Goal: Task Accomplishment & Management: Complete application form

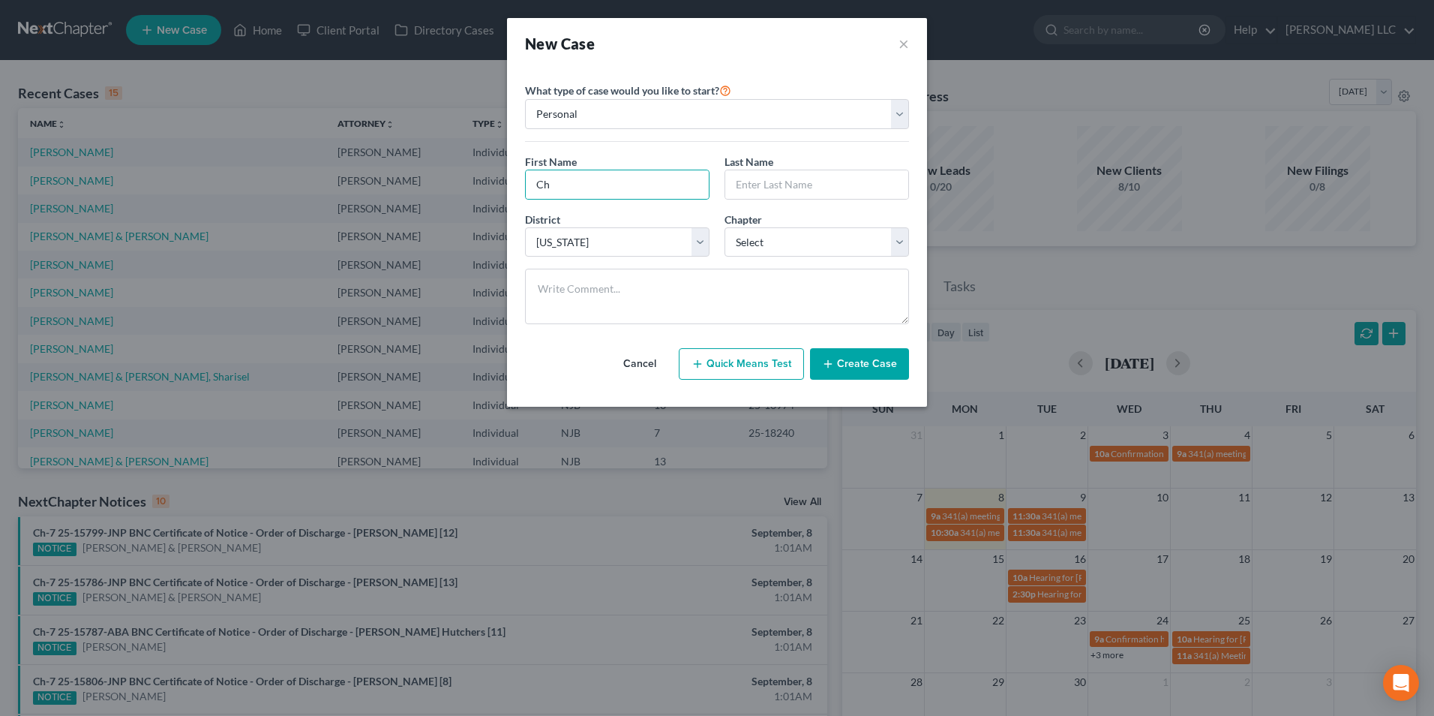
select select "51"
type input "[PERSON_NAME]"
click at [785, 236] on select "Select 7 11 12 13" at bounding box center [817, 242] width 185 height 30
select select "0"
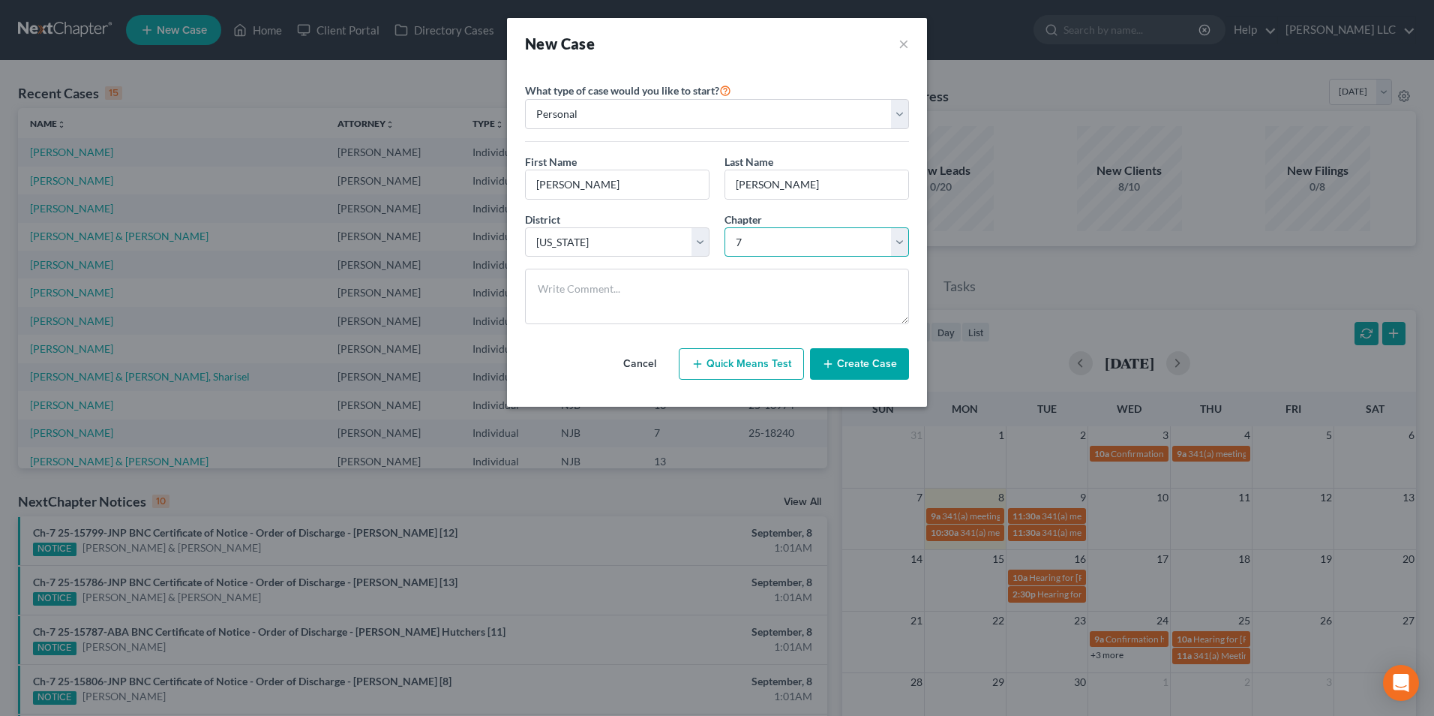
click at [725, 227] on select "Select 7 11 12 13" at bounding box center [817, 242] width 185 height 30
click at [837, 363] on button "Create Case" at bounding box center [859, 364] width 99 height 32
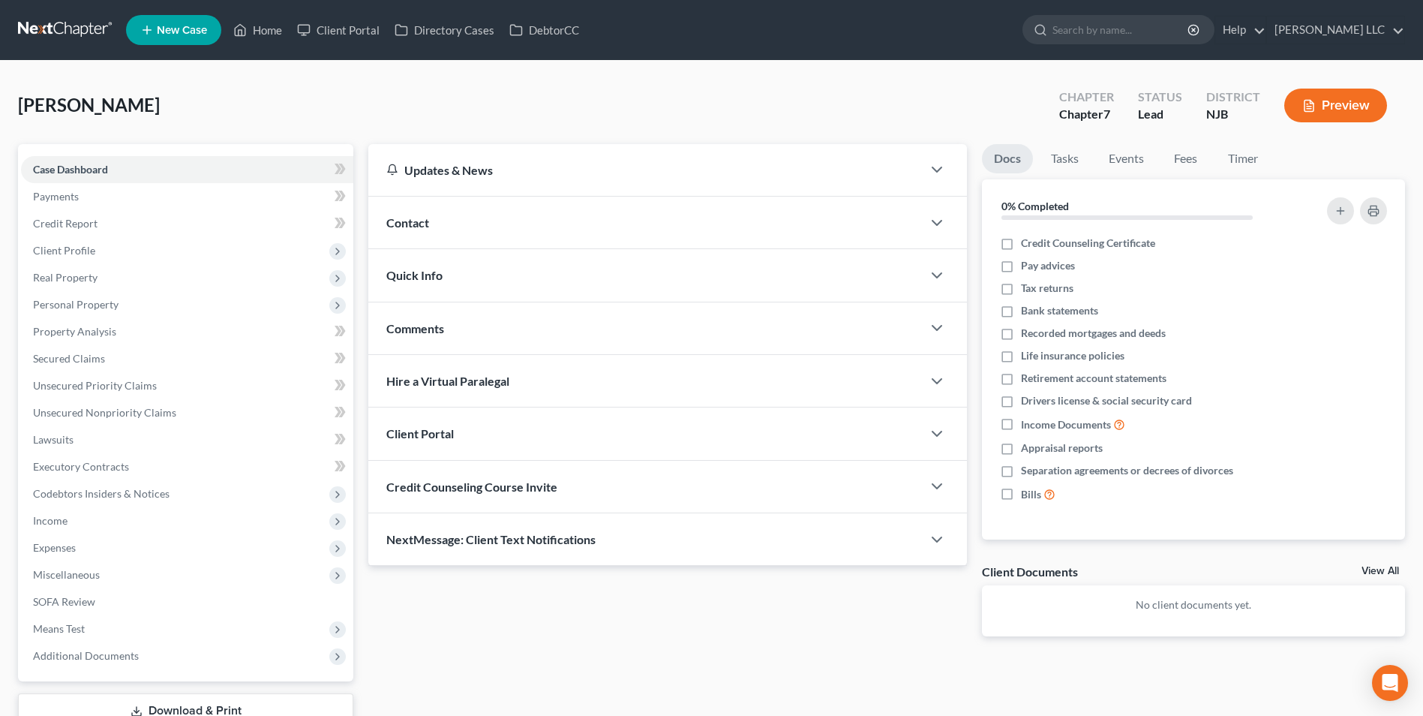
click at [537, 284] on div "Quick Info" at bounding box center [645, 275] width 554 height 52
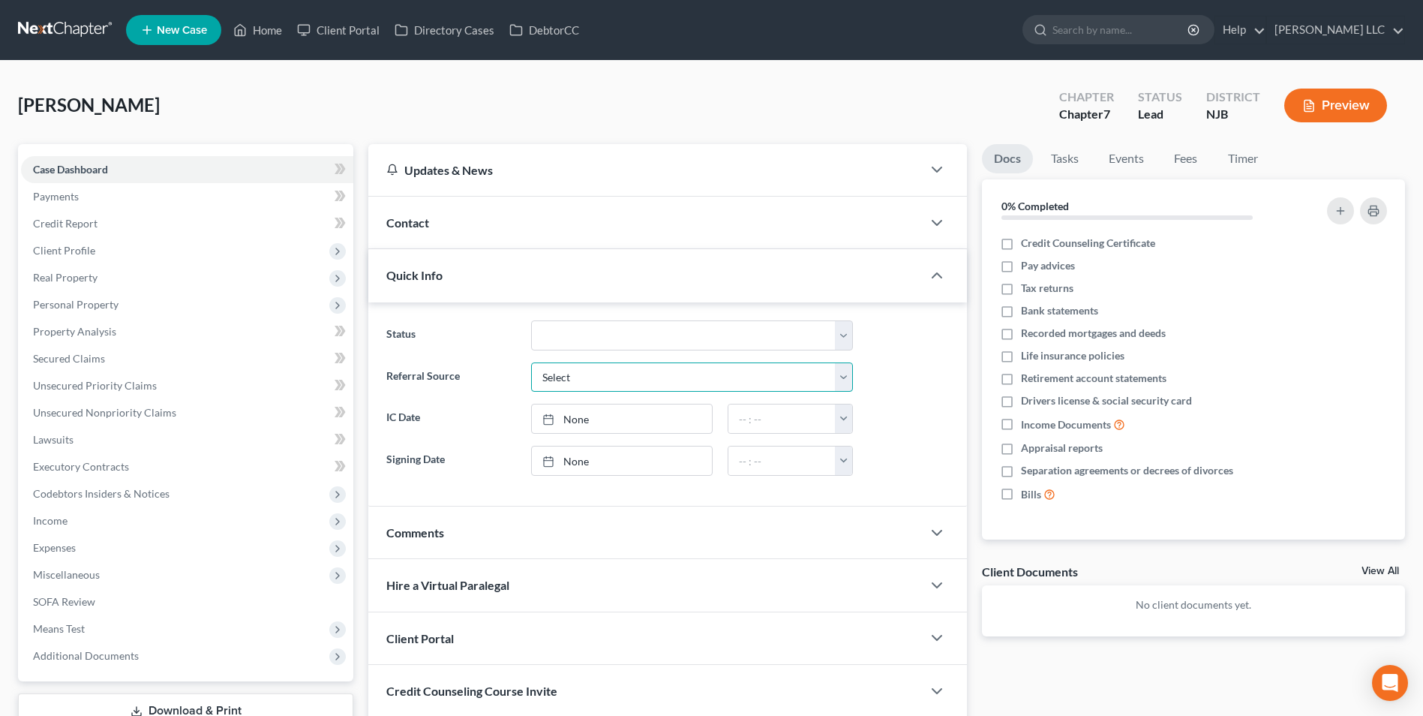
click at [582, 382] on select "Select Word Of Mouth Previous Clients Direct Mail Website Google Search Modern …" at bounding box center [692, 377] width 322 height 30
select select "4"
click at [531, 362] on select "Select Word Of Mouth Previous Clients Direct Mail Website Google Search Modern …" at bounding box center [692, 377] width 322 height 30
click at [666, 231] on div "Contact" at bounding box center [645, 223] width 554 height 52
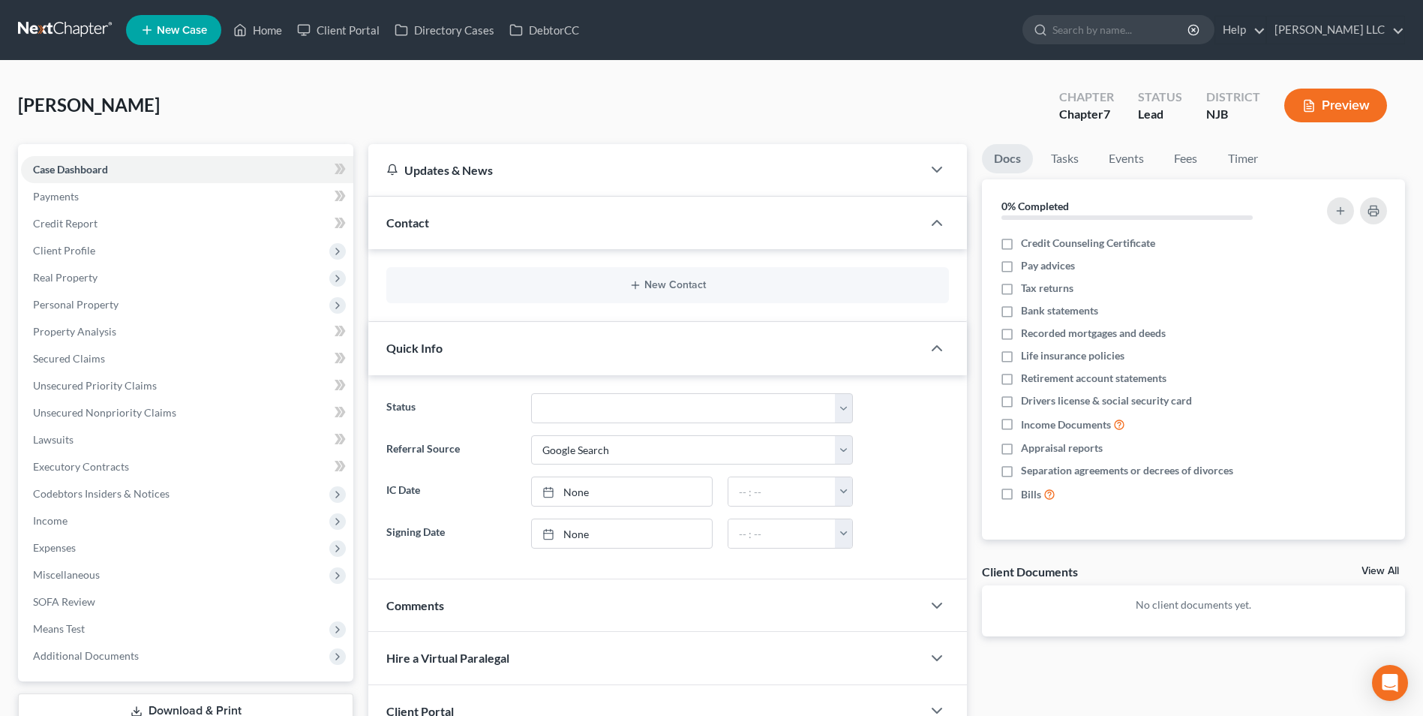
click at [593, 294] on div "New Contact" at bounding box center [667, 285] width 563 height 36
click at [641, 283] on icon "button" at bounding box center [635, 285] width 12 height 12
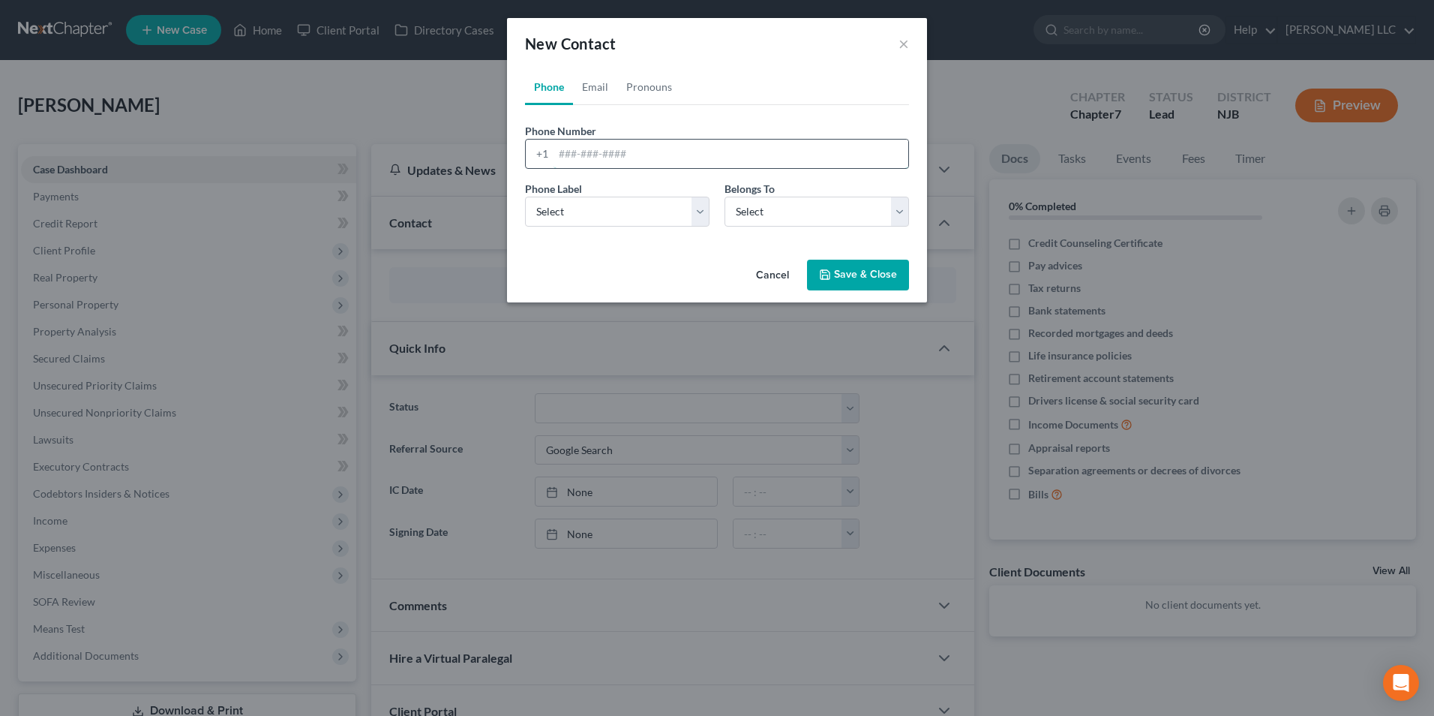
drag, startPoint x: 561, startPoint y: 149, endPoint x: 602, endPoint y: 149, distance: 40.5
click at [561, 149] on input "tel" at bounding box center [731, 154] width 355 height 29
type input "8567239683"
drag, startPoint x: 593, startPoint y: 209, endPoint x: 604, endPoint y: 209, distance: 10.5
click at [593, 209] on select "Select Mobile Home Work Other" at bounding box center [617, 212] width 185 height 30
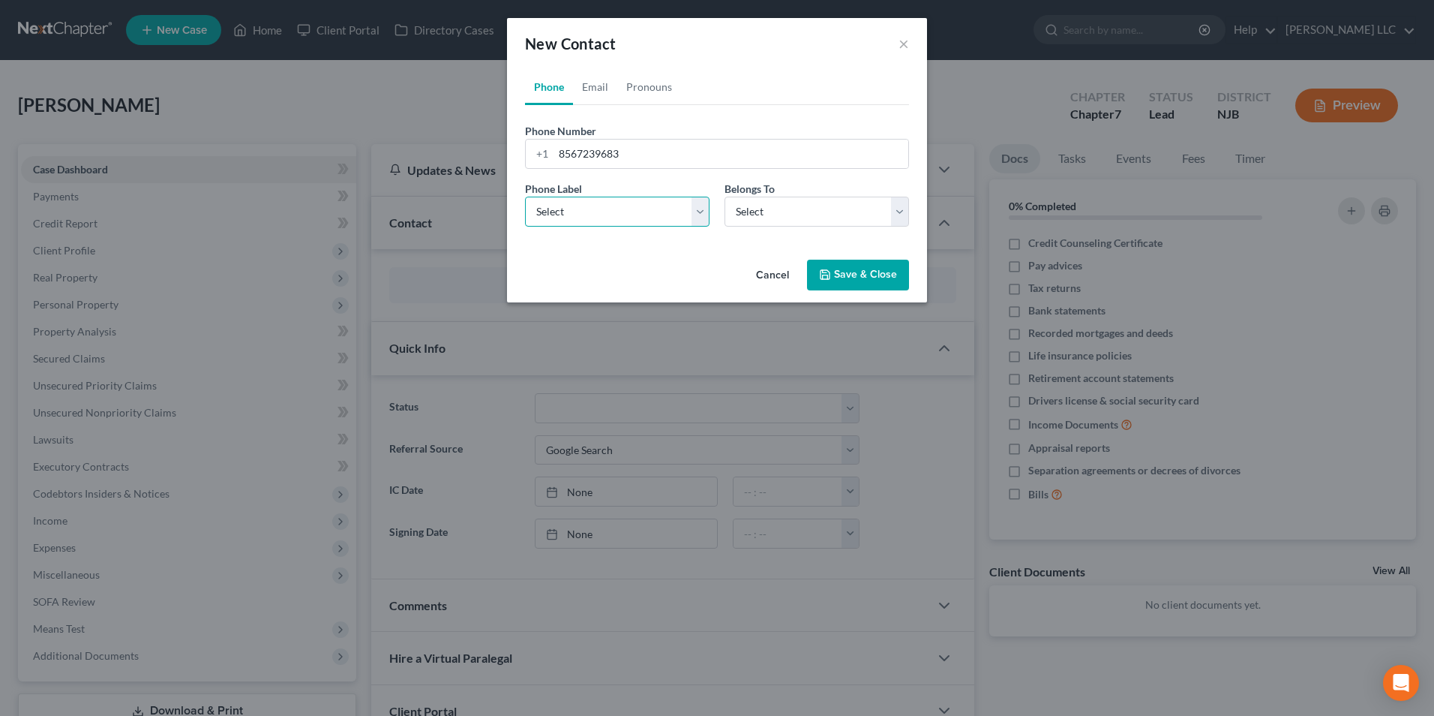
select select "0"
click at [525, 197] on select "Select Mobile Home Work Other" at bounding box center [617, 212] width 185 height 30
click at [788, 225] on select "Select Client Other" at bounding box center [817, 212] width 185 height 30
select select "0"
click at [725, 197] on select "Select Client Other" at bounding box center [817, 212] width 185 height 30
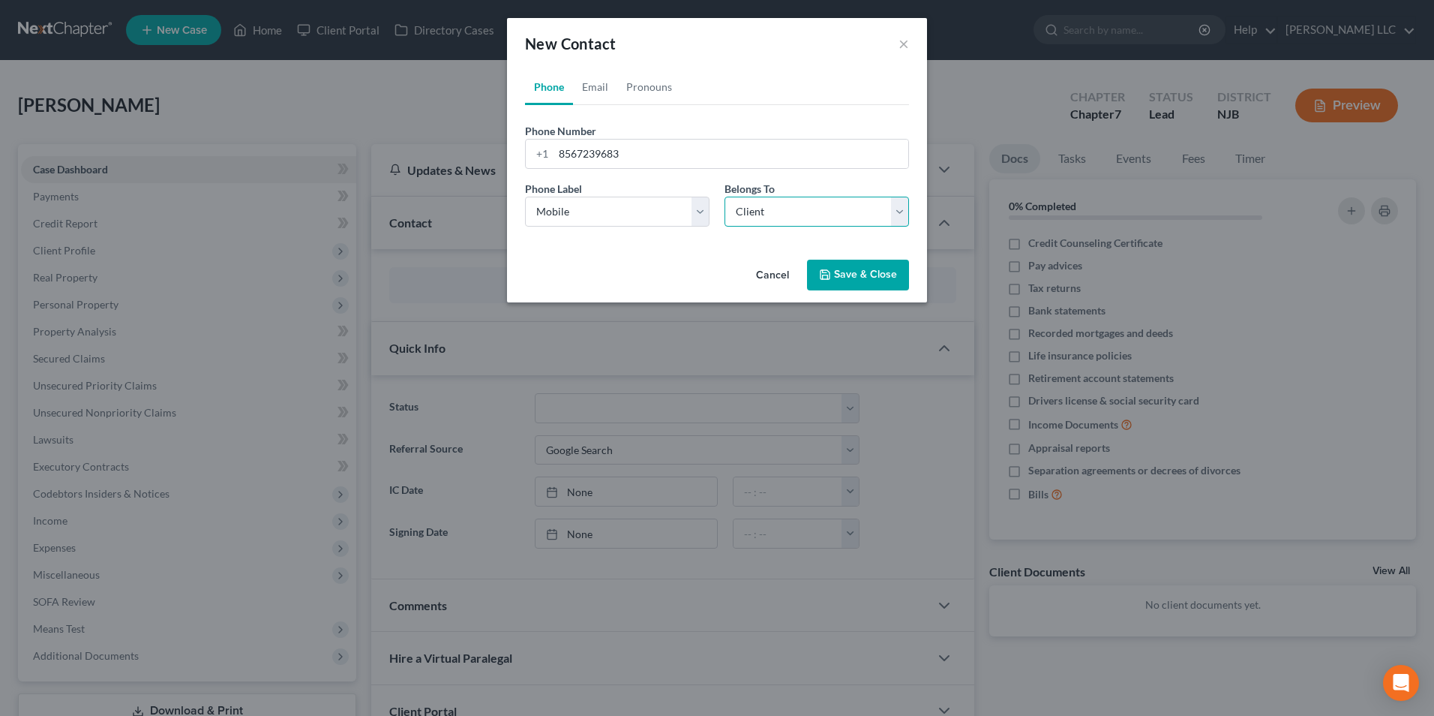
select select "0"
click at [593, 85] on link "Email" at bounding box center [595, 87] width 44 height 36
click at [586, 162] on input "email" at bounding box center [731, 154] width 355 height 29
type input "saxtontowingrecovery@gmail.com"
click at [596, 208] on select "Select Home Work Other" at bounding box center [617, 212] width 185 height 30
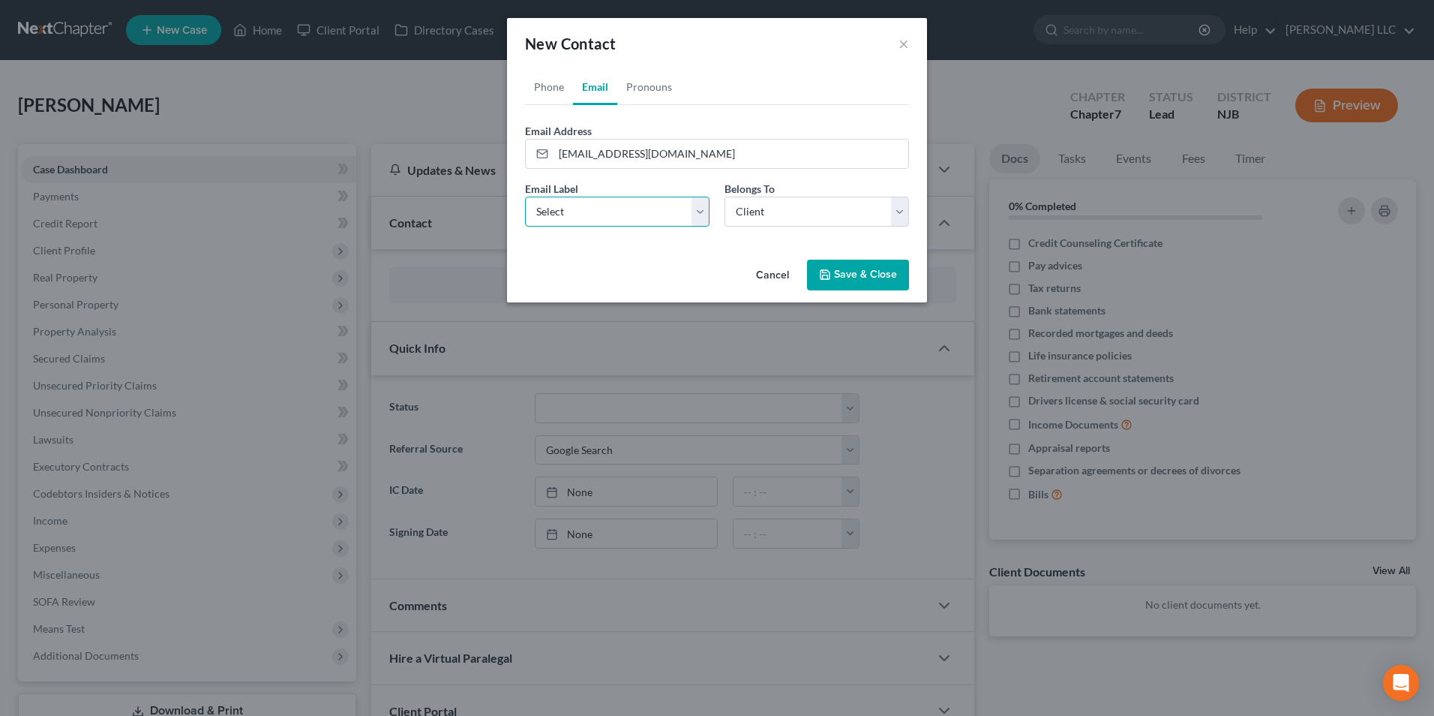
select select "0"
click at [525, 197] on select "Select Home Work Other" at bounding box center [617, 212] width 185 height 30
click at [862, 272] on button "Save & Close" at bounding box center [858, 276] width 102 height 32
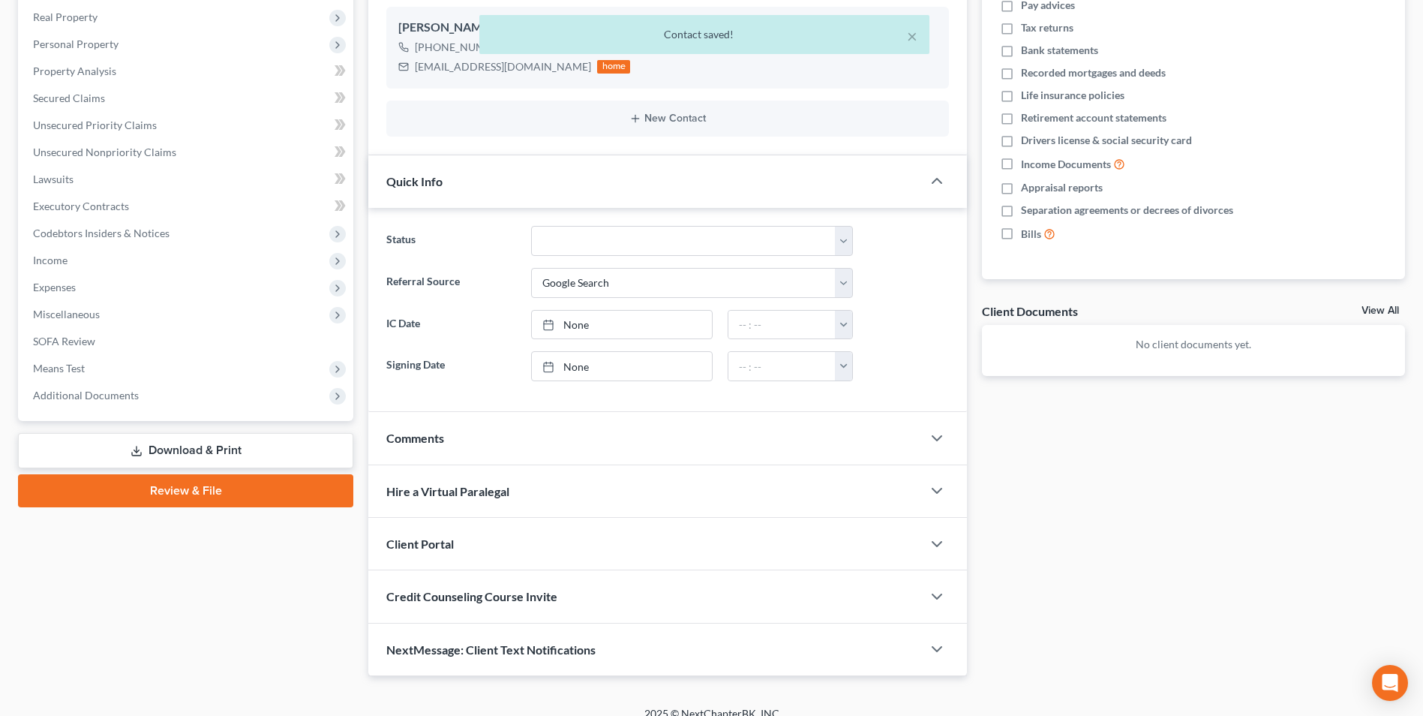
scroll to position [278, 0]
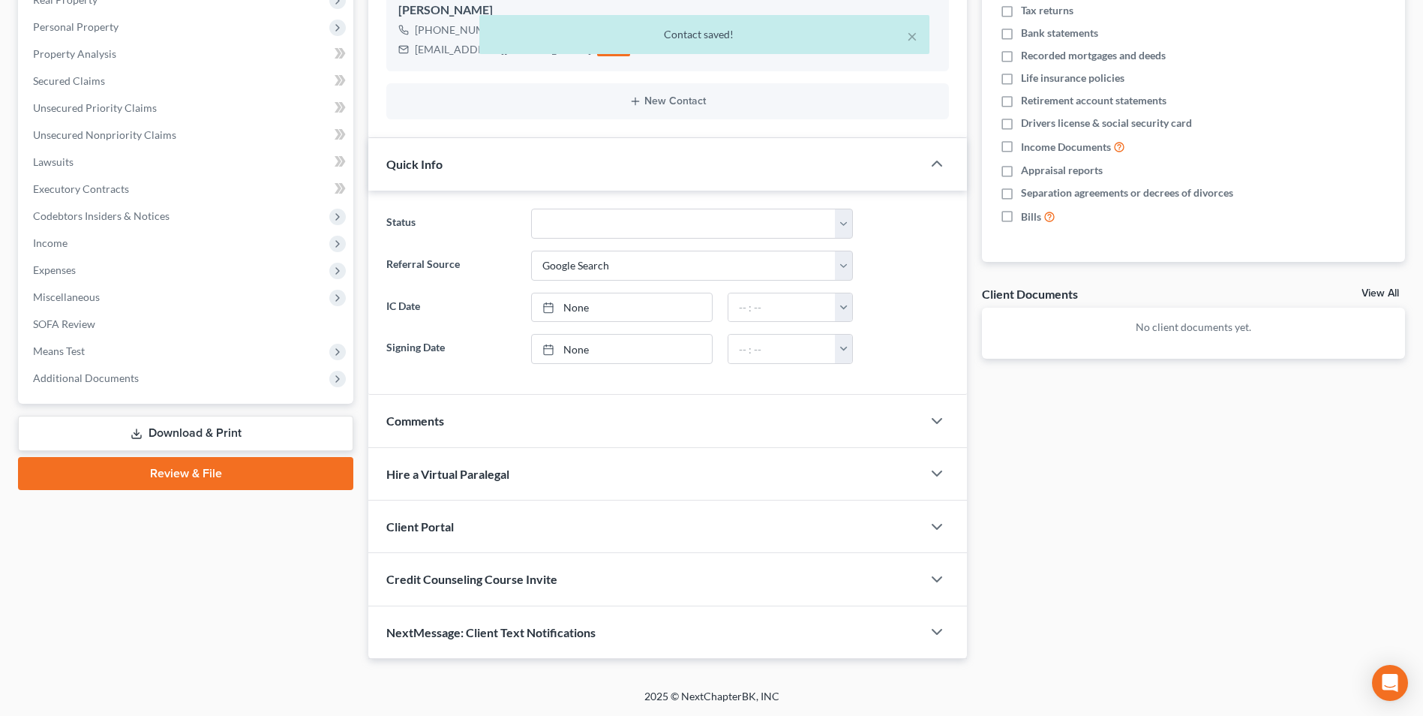
click at [560, 423] on div "Comments" at bounding box center [645, 421] width 554 height 52
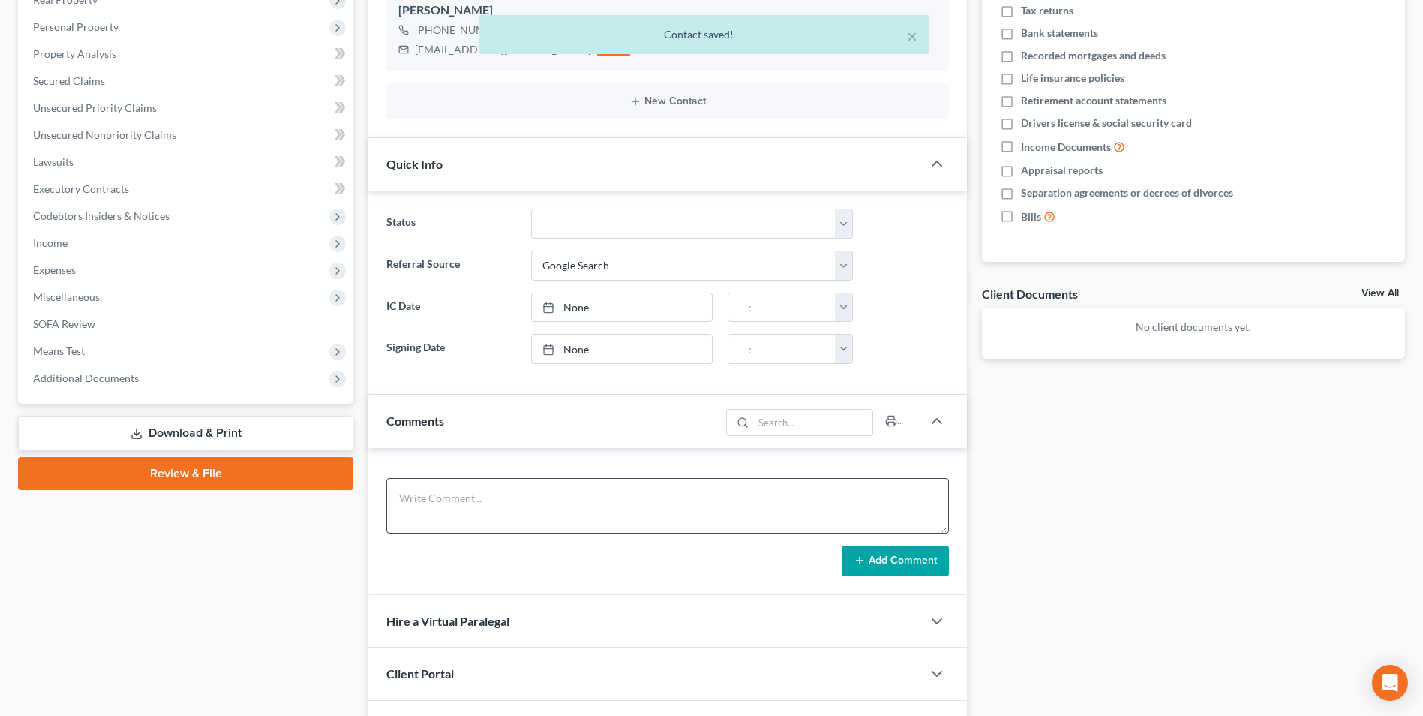
scroll to position [425, 0]
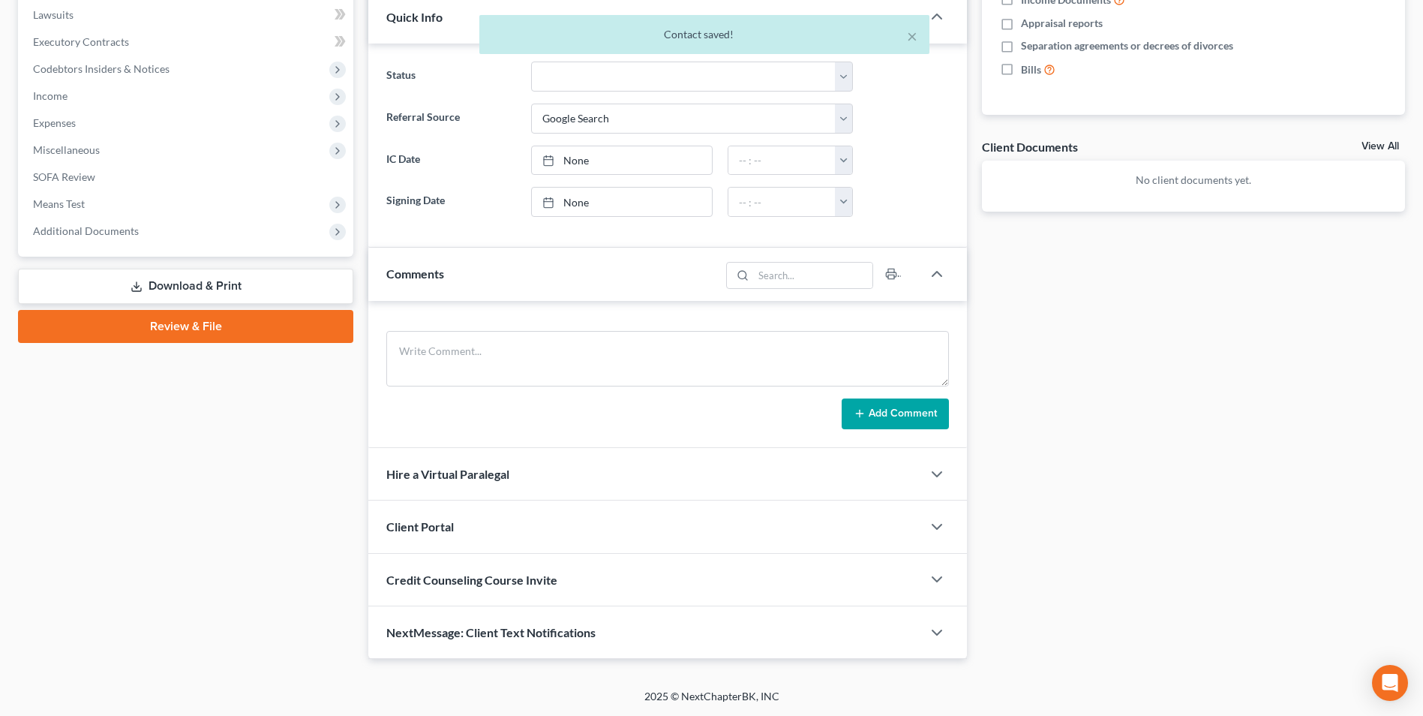
click at [557, 537] on div "Client Portal" at bounding box center [645, 526] width 554 height 52
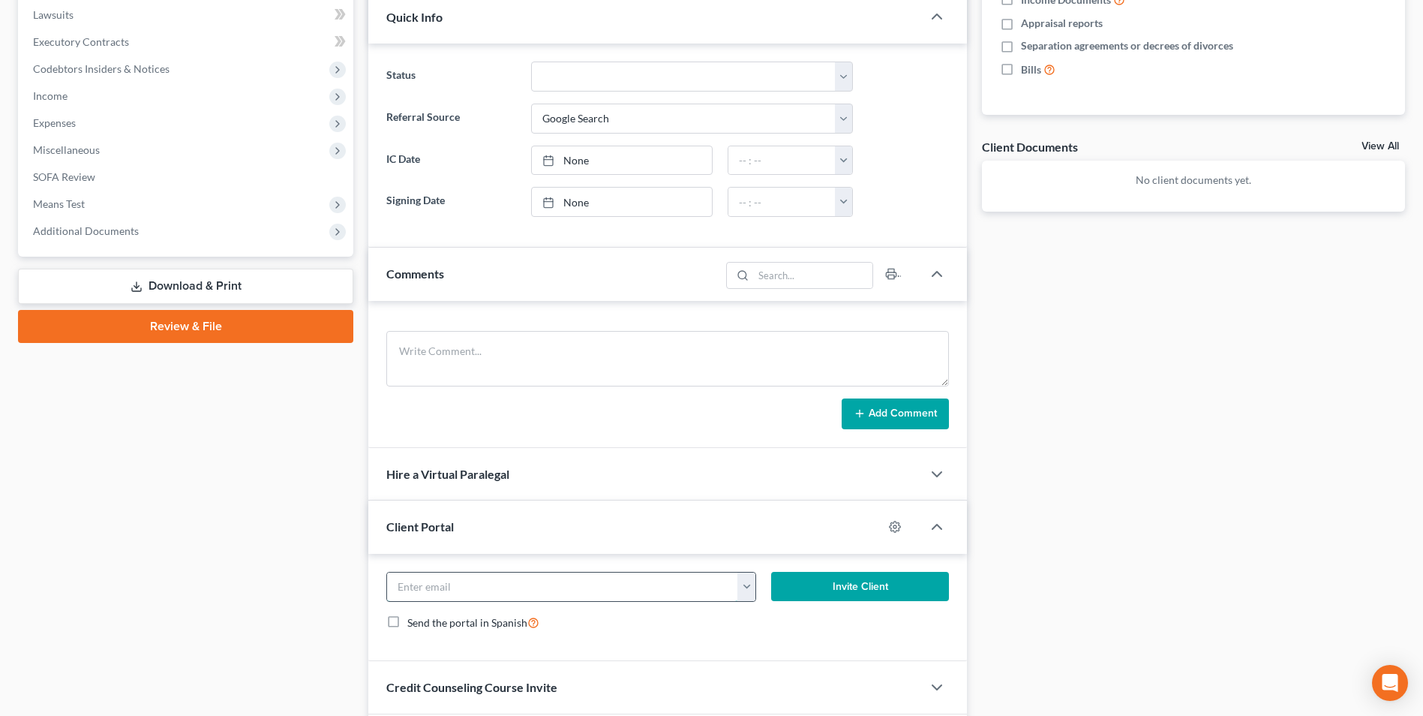
click at [513, 590] on input "email" at bounding box center [562, 586] width 350 height 29
paste input "saxtontowingrecovery@gmail.com"
type input "saxtontowingrecovery@gmail.com"
drag, startPoint x: 572, startPoint y: 589, endPoint x: 362, endPoint y: 587, distance: 210.0
click at [362, 587] on div "Updates & News × New Jersey District Notes Take a look at NextChapter's Distric…" at bounding box center [668, 242] width 614 height 1047
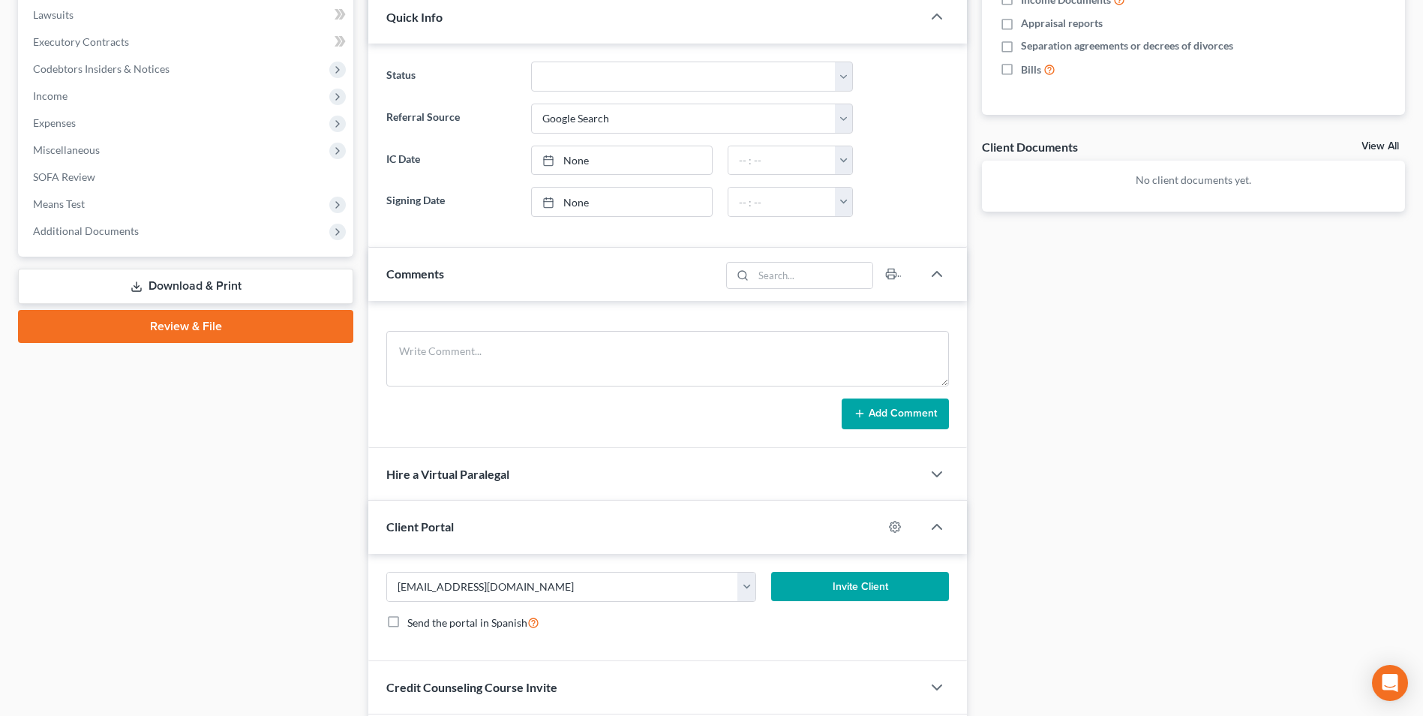
click at [879, 586] on button "Invite Client" at bounding box center [860, 587] width 178 height 30
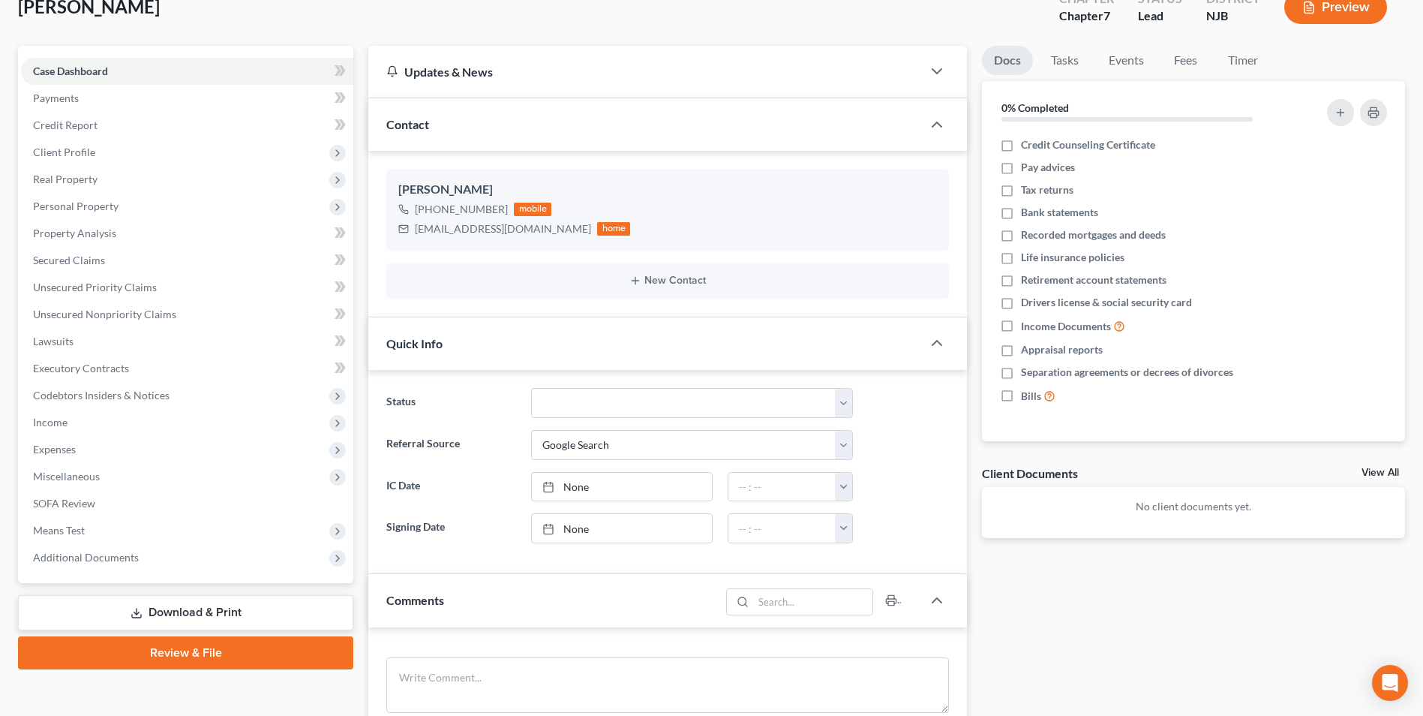
scroll to position [0, 0]
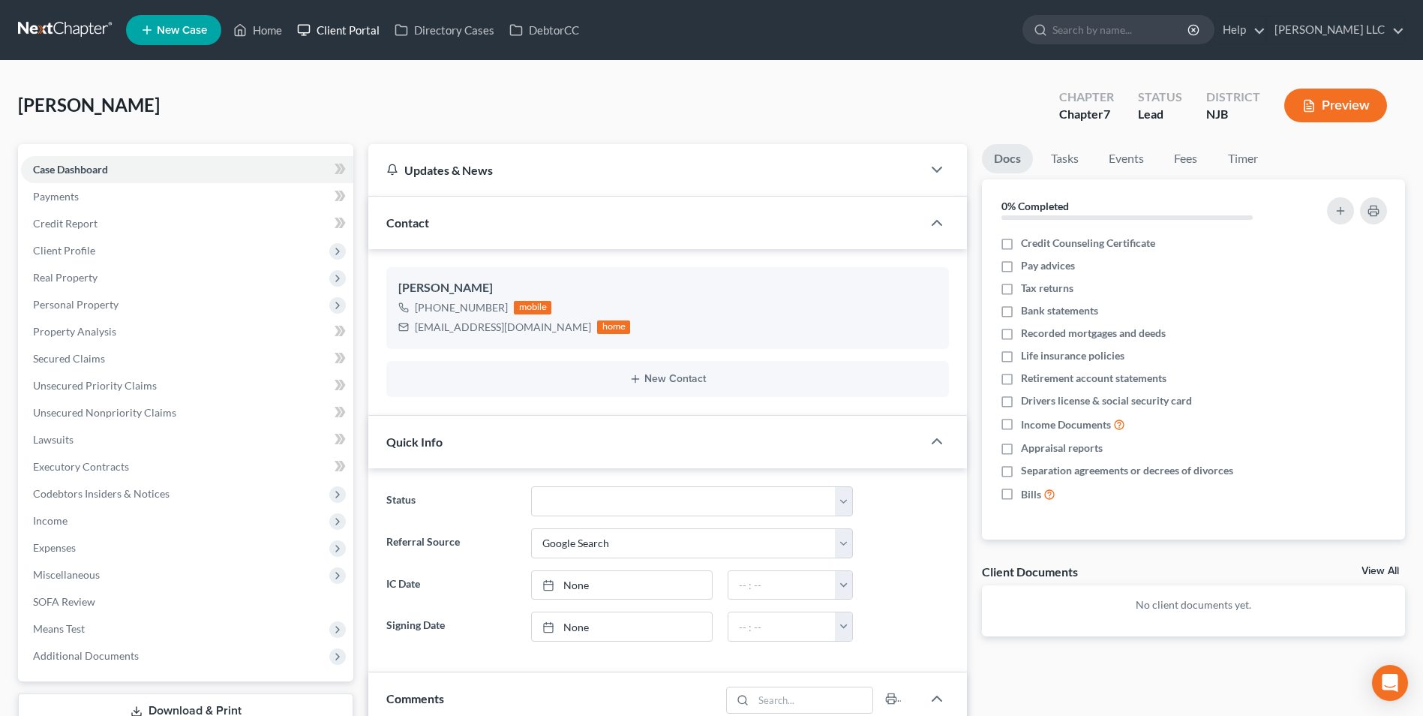
click at [349, 32] on link "Client Portal" at bounding box center [339, 30] width 98 height 27
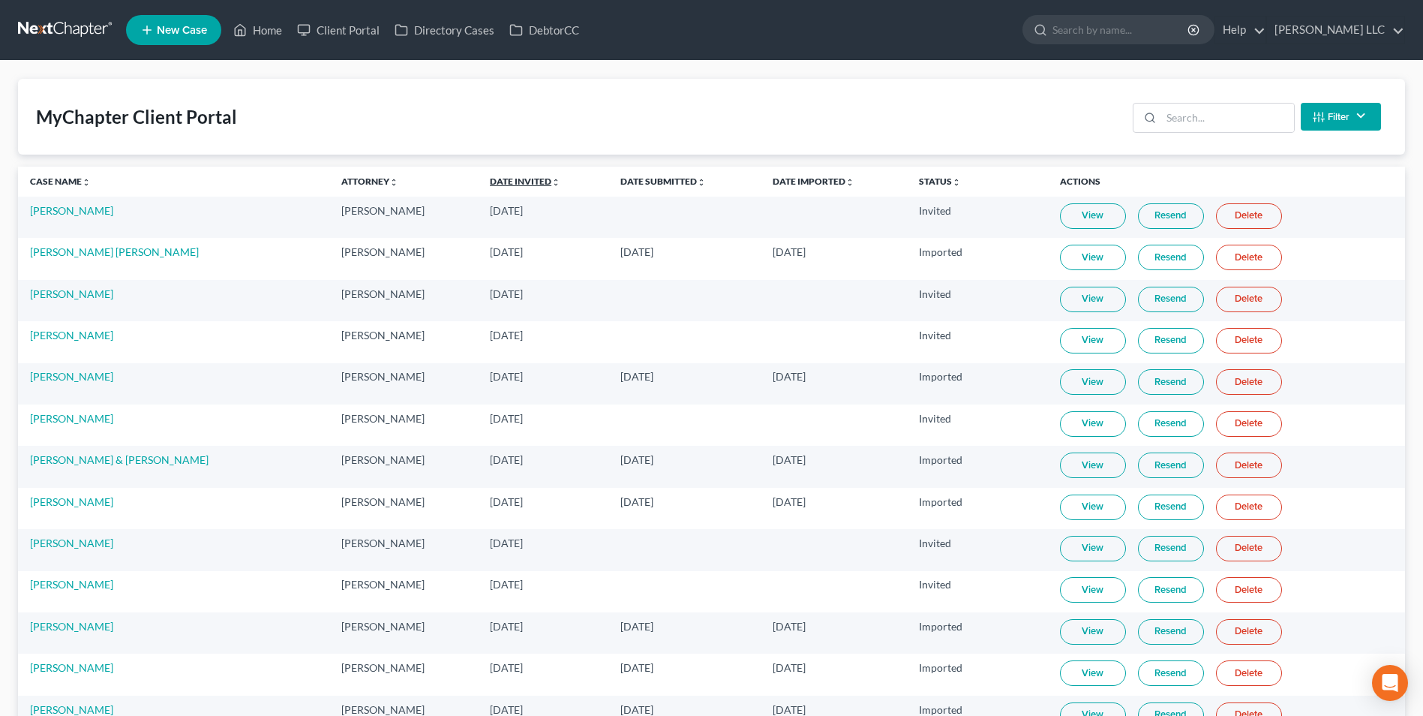
click at [499, 179] on link "Date Invited unfold_more expand_more expand_less" at bounding box center [525, 181] width 71 height 11
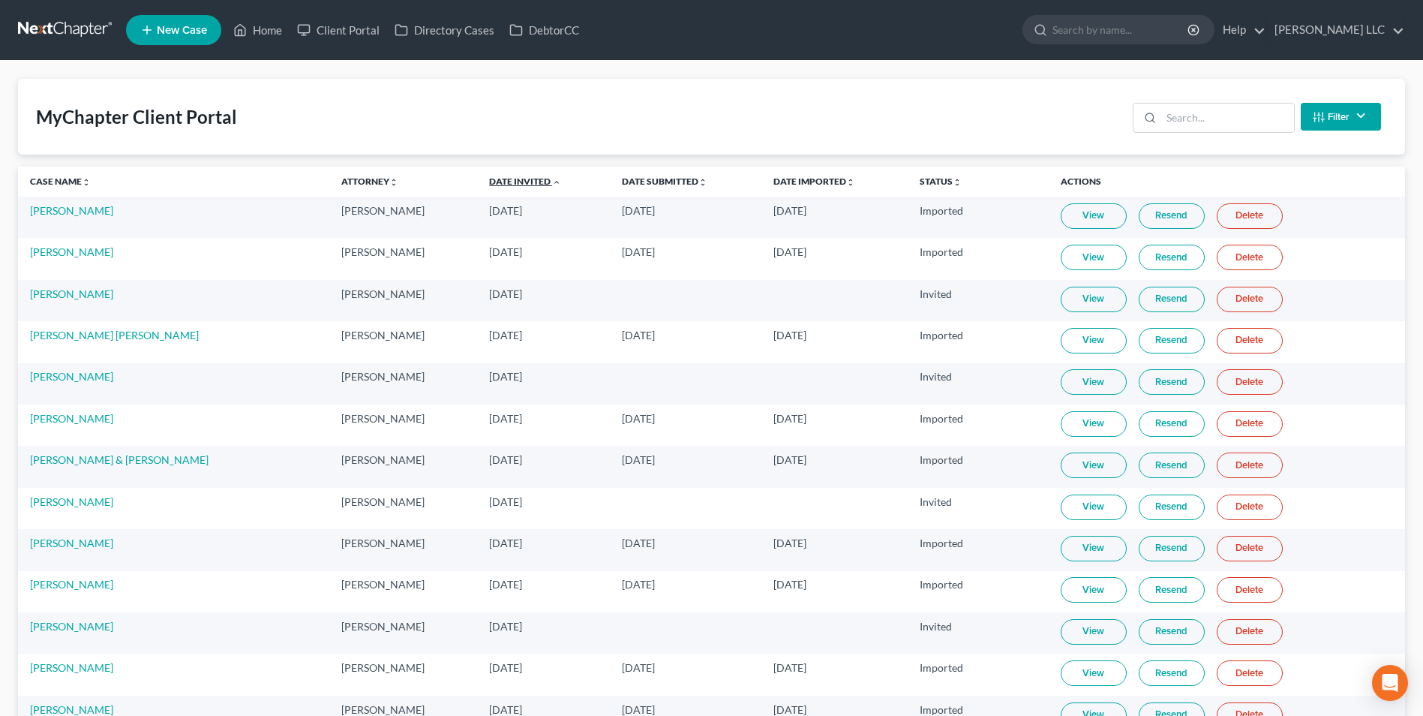
click at [499, 179] on link "Date Invited unfold_more expand_more expand_less" at bounding box center [525, 181] width 72 height 11
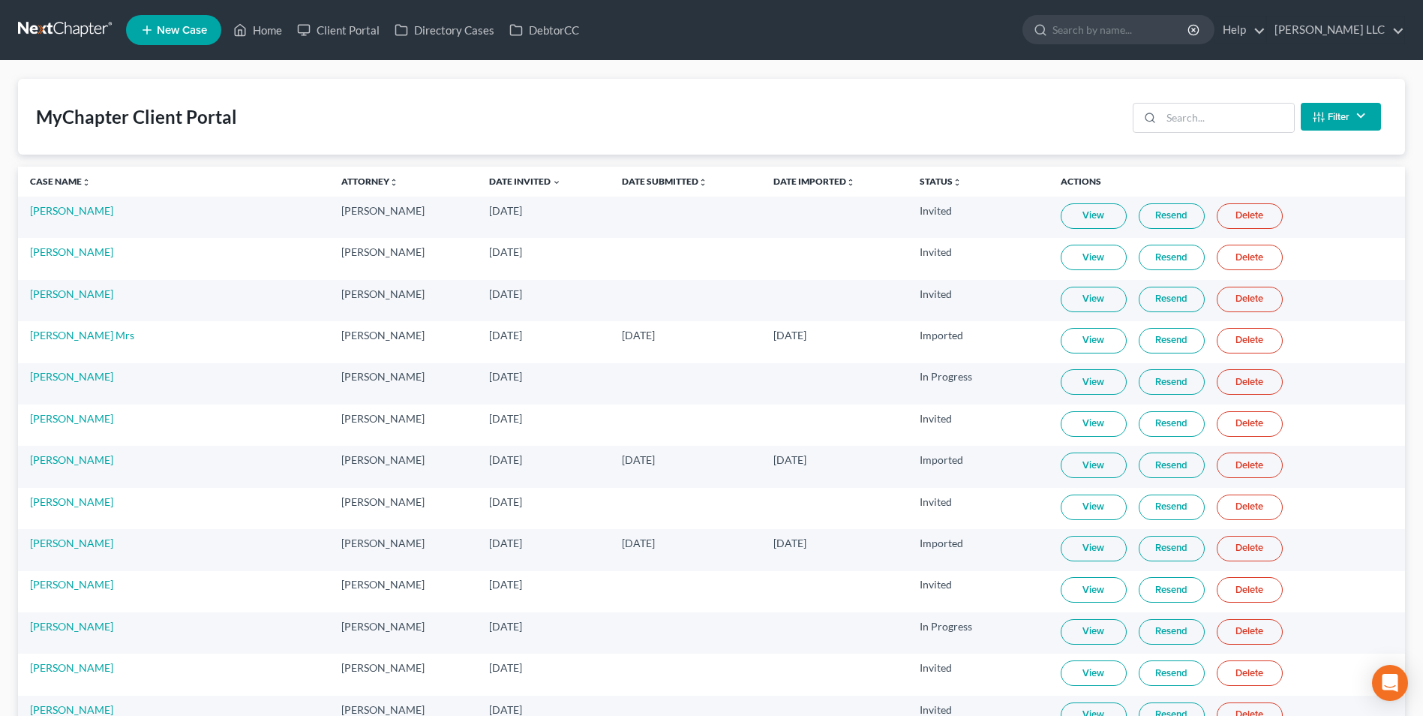
click at [1079, 218] on link "View" at bounding box center [1094, 216] width 66 height 26
click at [1173, 214] on link "Resend" at bounding box center [1172, 216] width 66 height 26
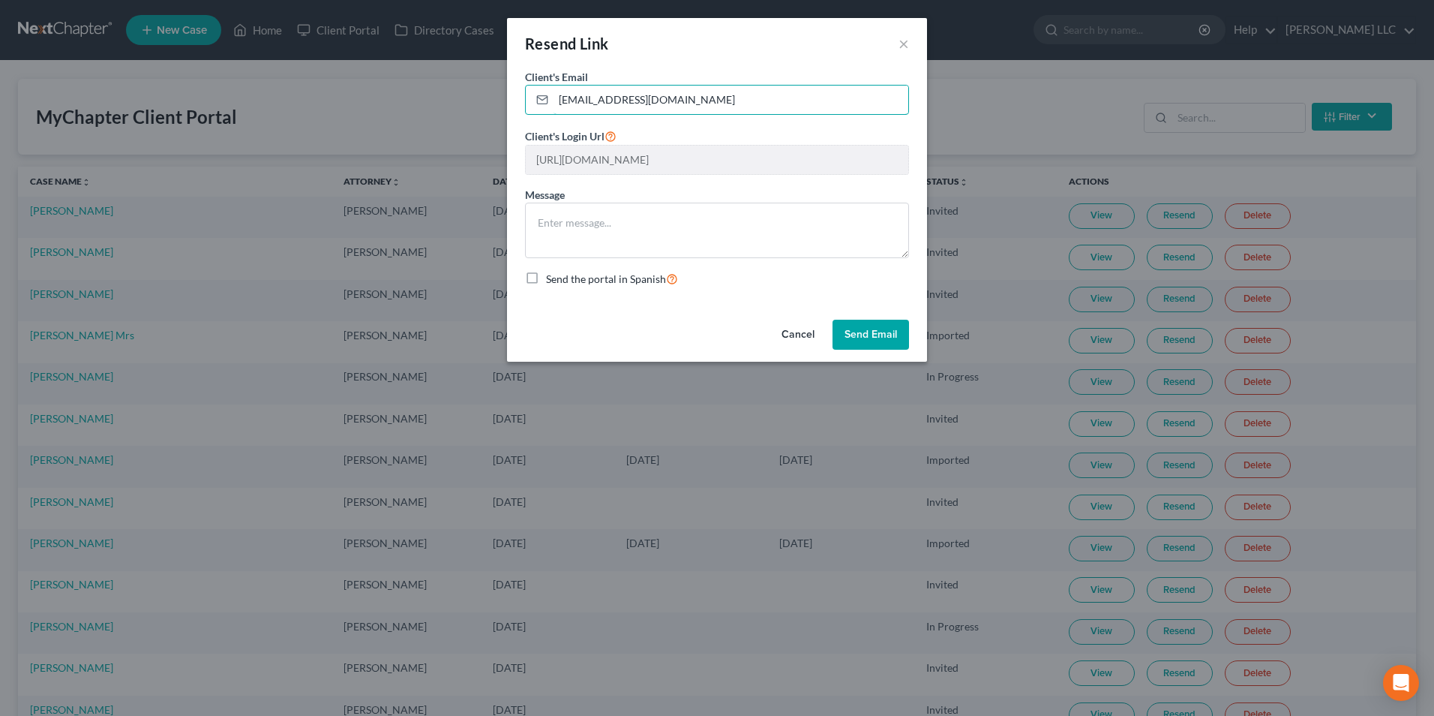
drag, startPoint x: 719, startPoint y: 100, endPoint x: 519, endPoint y: 112, distance: 200.6
click at [519, 112] on div "Client's Email * saxtontowingrecovery@gmail.com Client's Login Url https://app.…" at bounding box center [717, 191] width 420 height 245
paste input "s"
type input "saxtonstowingrecovery@gmail.com"
click at [860, 334] on button "Send Email" at bounding box center [871, 335] width 77 height 30
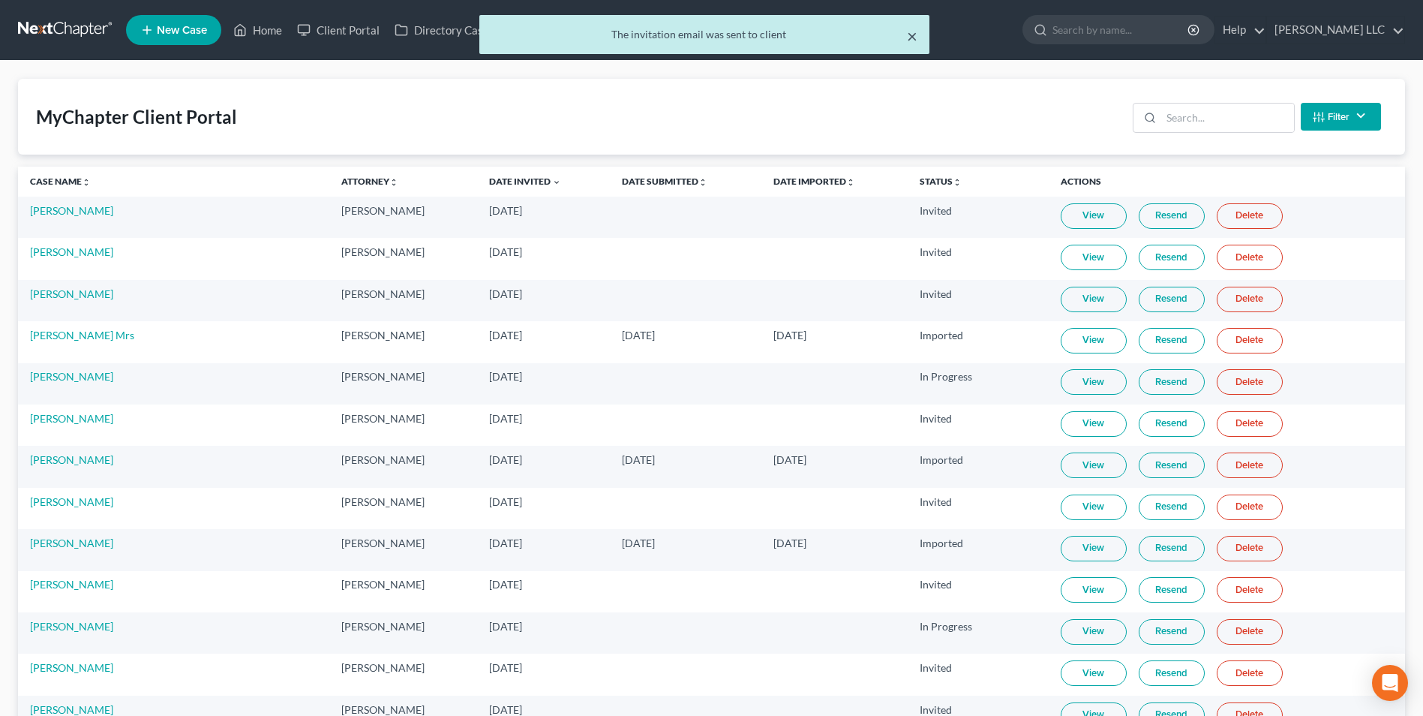
click at [914, 34] on button "×" at bounding box center [912, 36] width 11 height 18
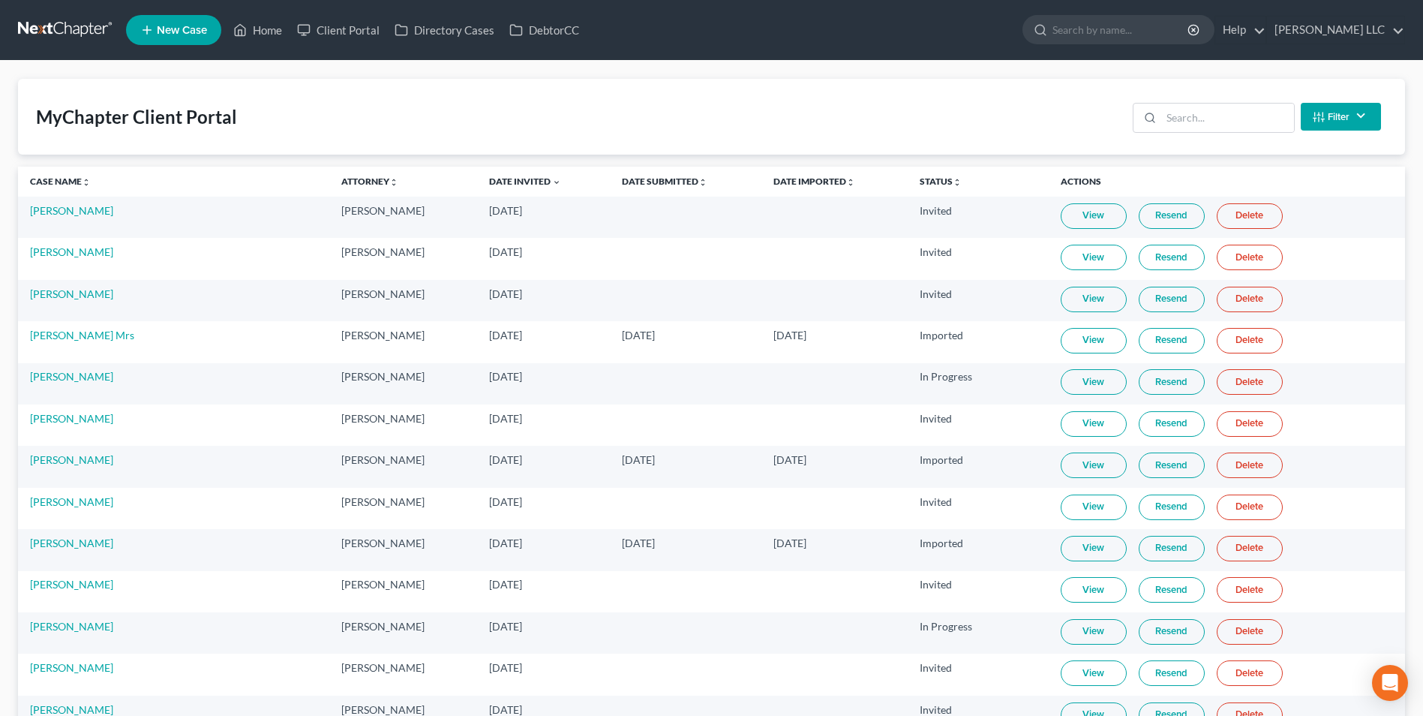
click at [156, 31] on link "New Case" at bounding box center [173, 30] width 95 height 30
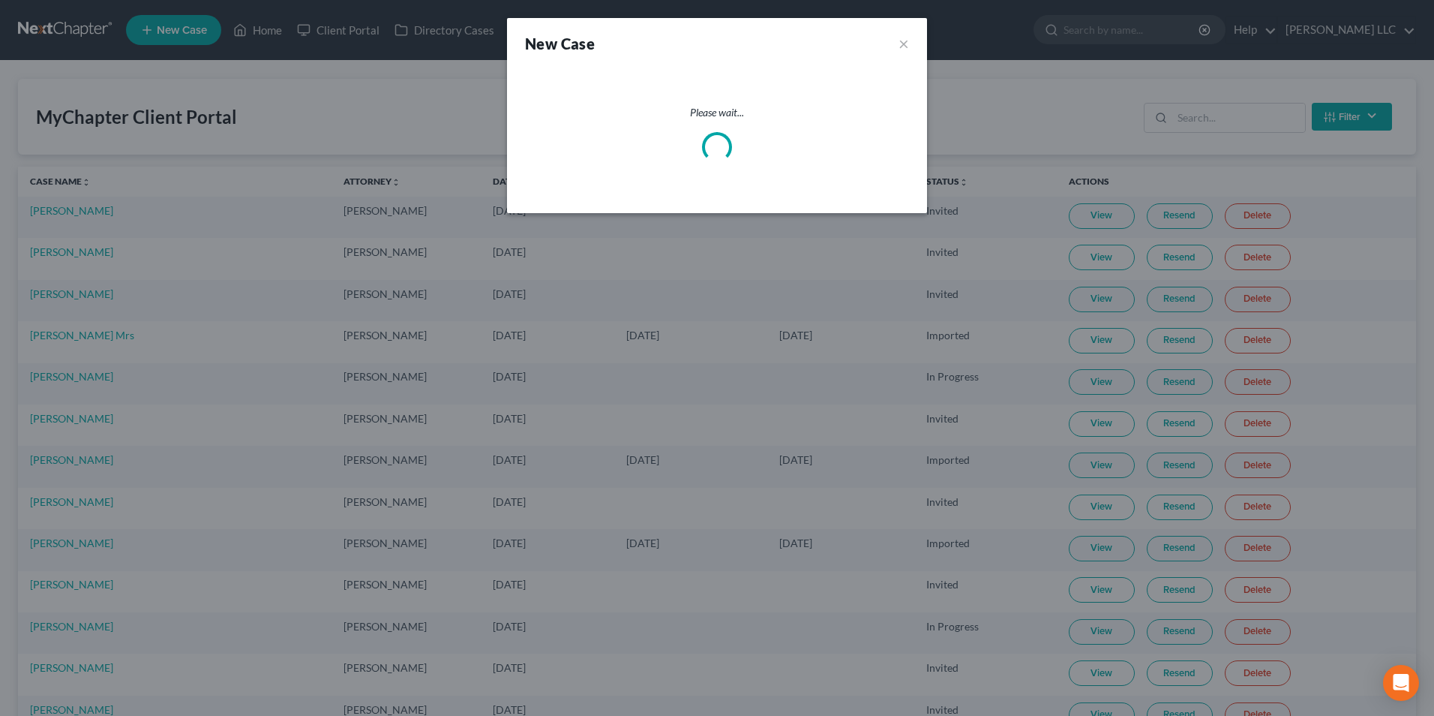
select select "51"
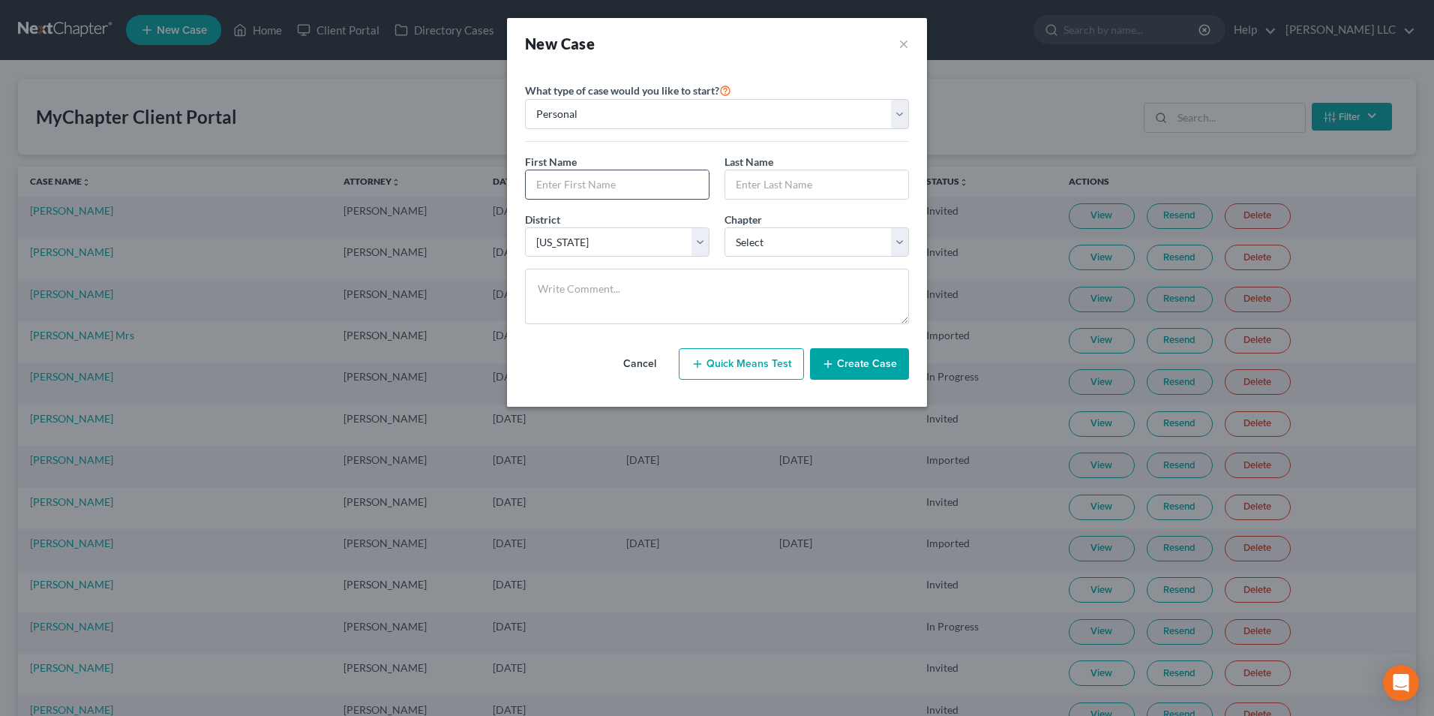
click at [566, 185] on input "text" at bounding box center [617, 184] width 183 height 29
type input "Deborah"
type input "DelVecchio"
click at [773, 239] on select "Select 7 11 12 13" at bounding box center [817, 242] width 185 height 30
select select "0"
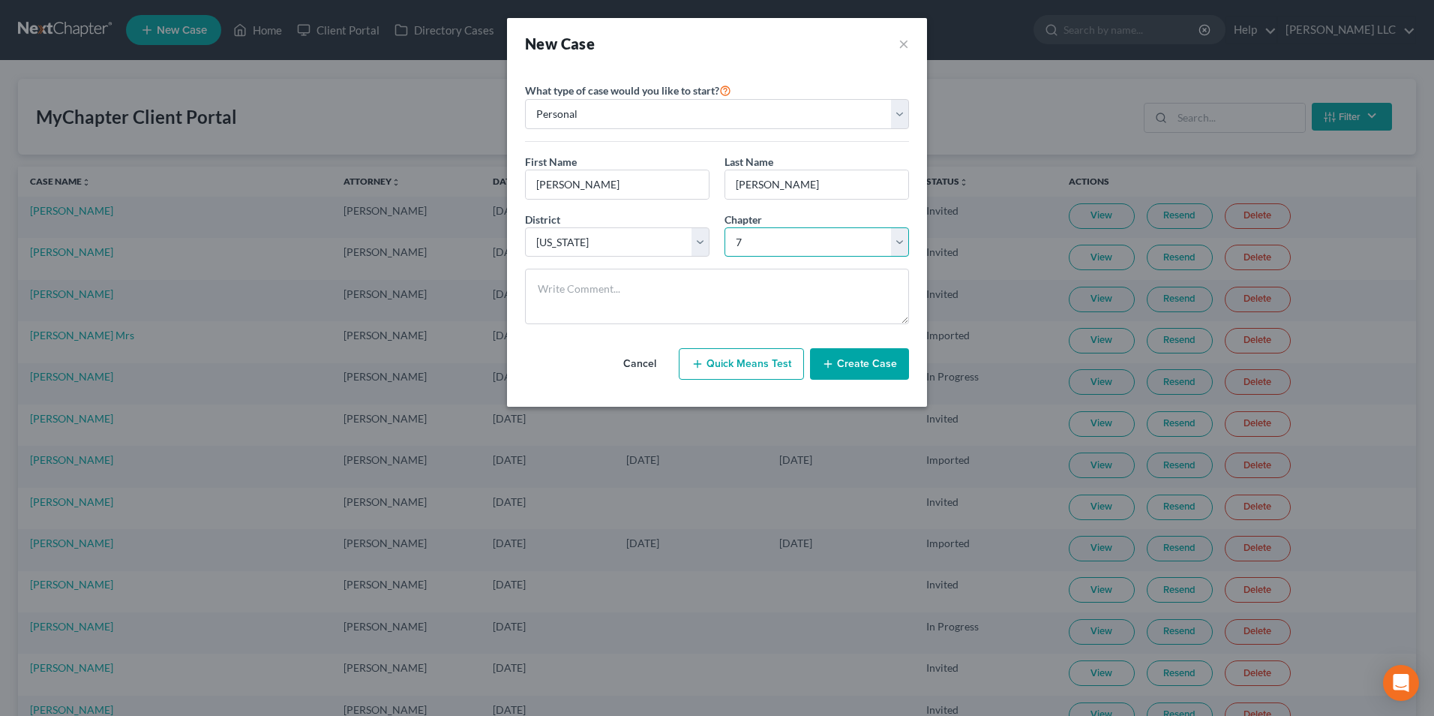
click at [725, 227] on select "Select 7 11 12 13" at bounding box center [817, 242] width 185 height 30
click at [851, 361] on button "Create Case" at bounding box center [859, 364] width 99 height 32
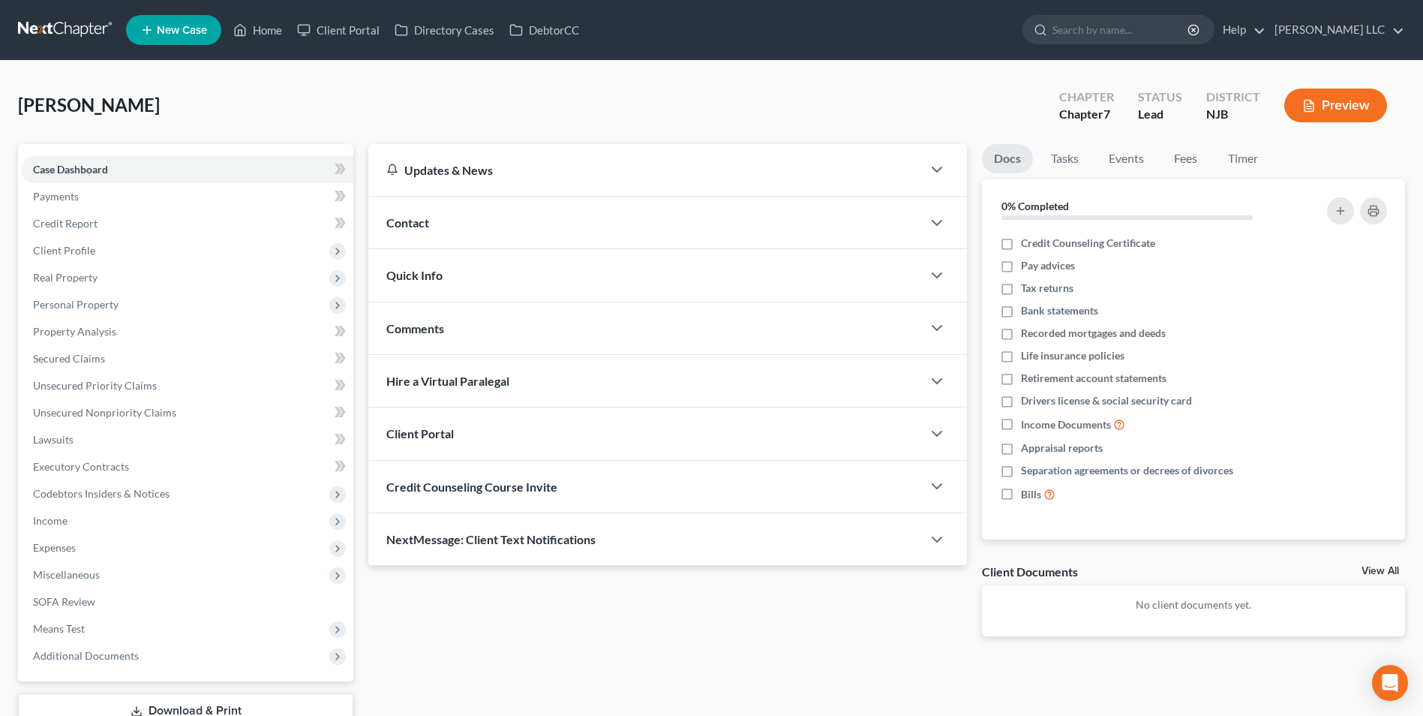
click at [647, 447] on div "Client Portal" at bounding box center [645, 433] width 554 height 52
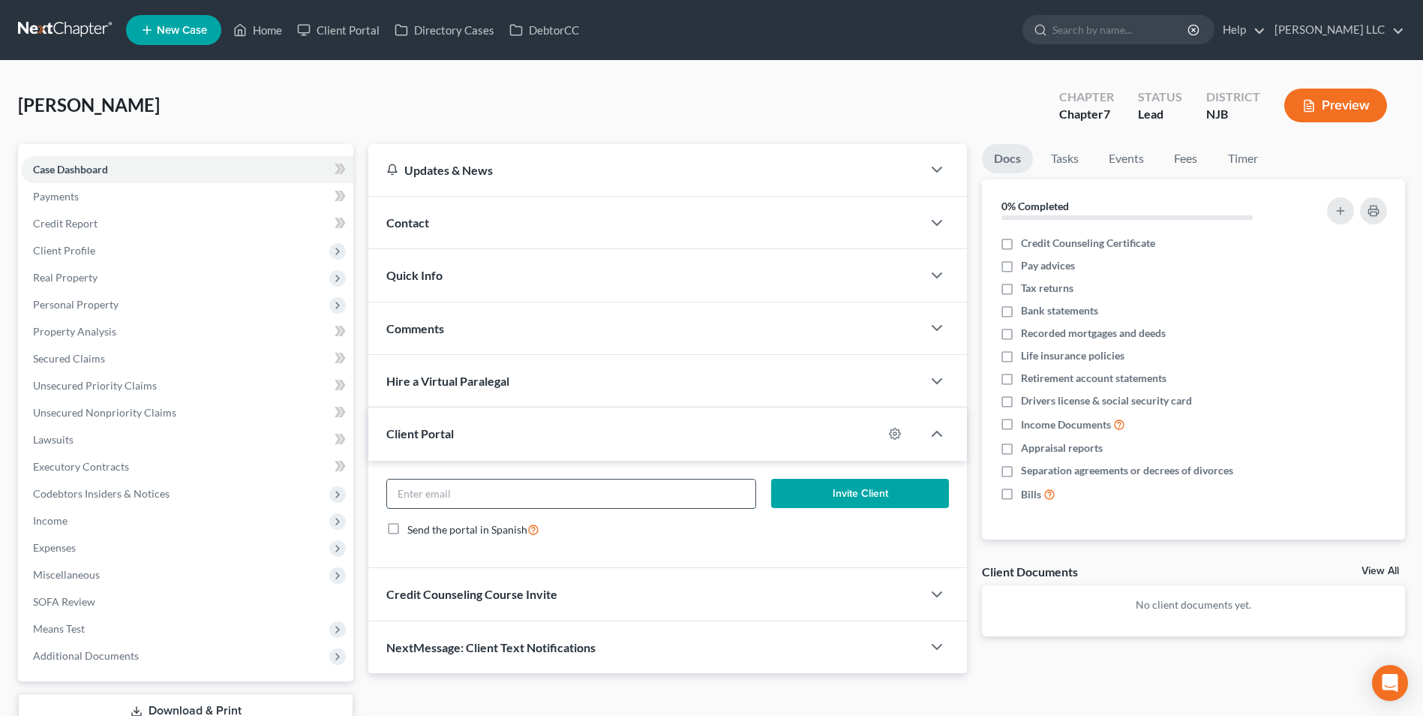
click at [614, 491] on input "email" at bounding box center [571, 493] width 368 height 29
type input "rdelvec@hotmail.com"
click at [833, 497] on button "Invite Client" at bounding box center [860, 494] width 178 height 30
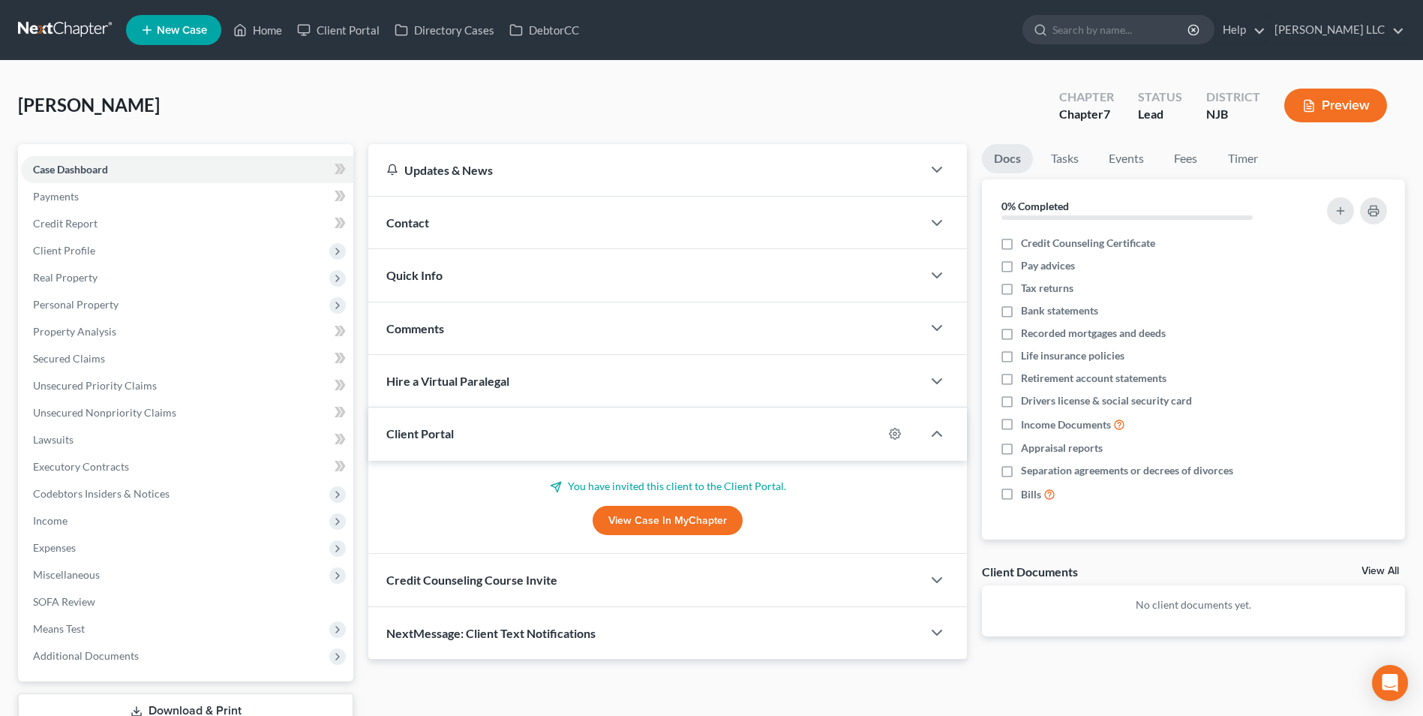
click at [44, 31] on link at bounding box center [66, 30] width 96 height 27
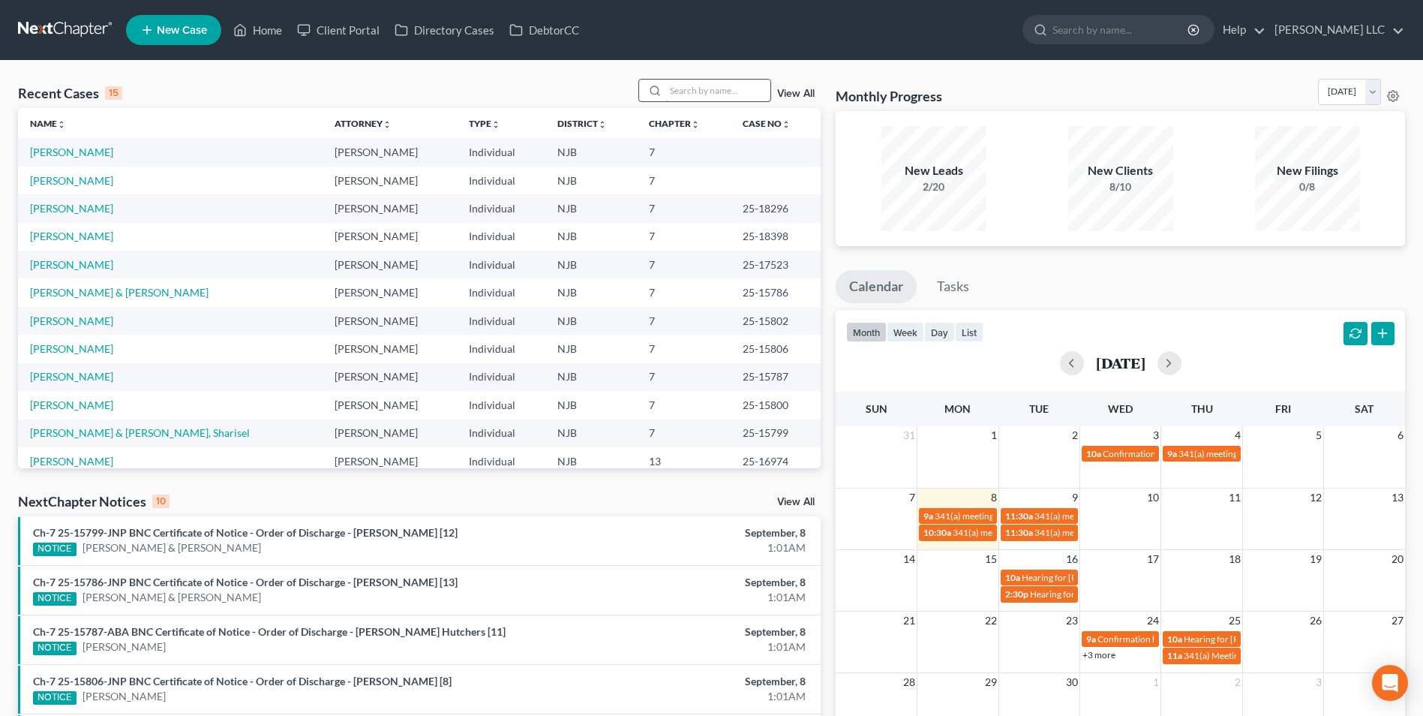
click at [685, 90] on input "search" at bounding box center [717, 91] width 105 height 22
type input "flynn"
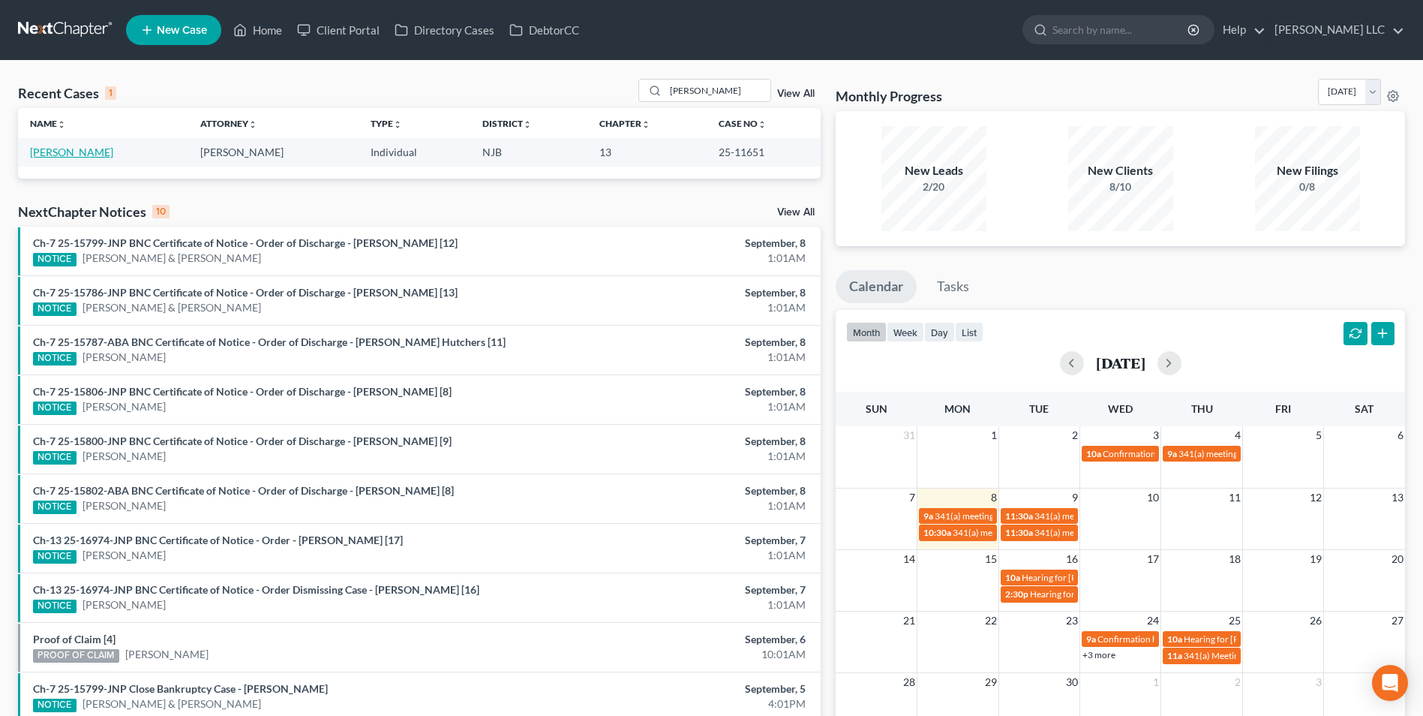
click at [61, 155] on link "[PERSON_NAME]" at bounding box center [71, 152] width 83 height 13
select select "4"
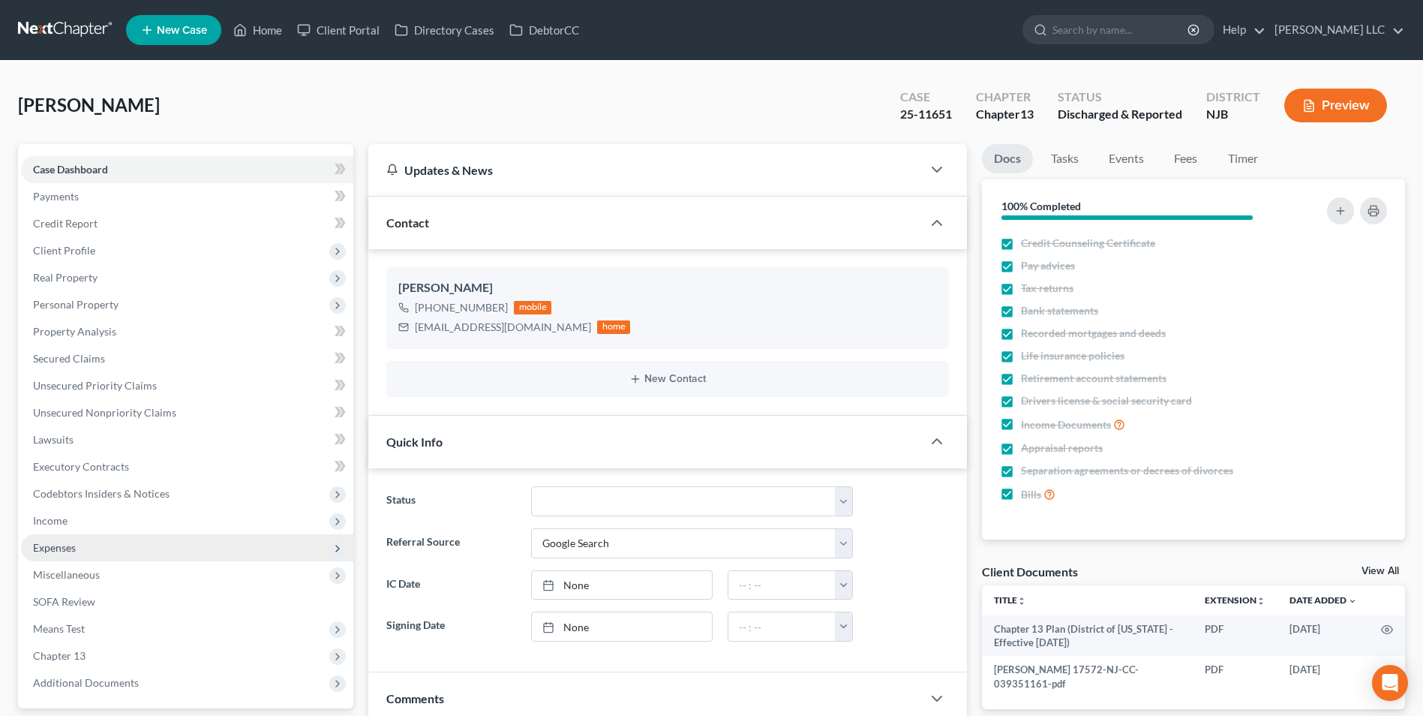
scroll to position [75, 0]
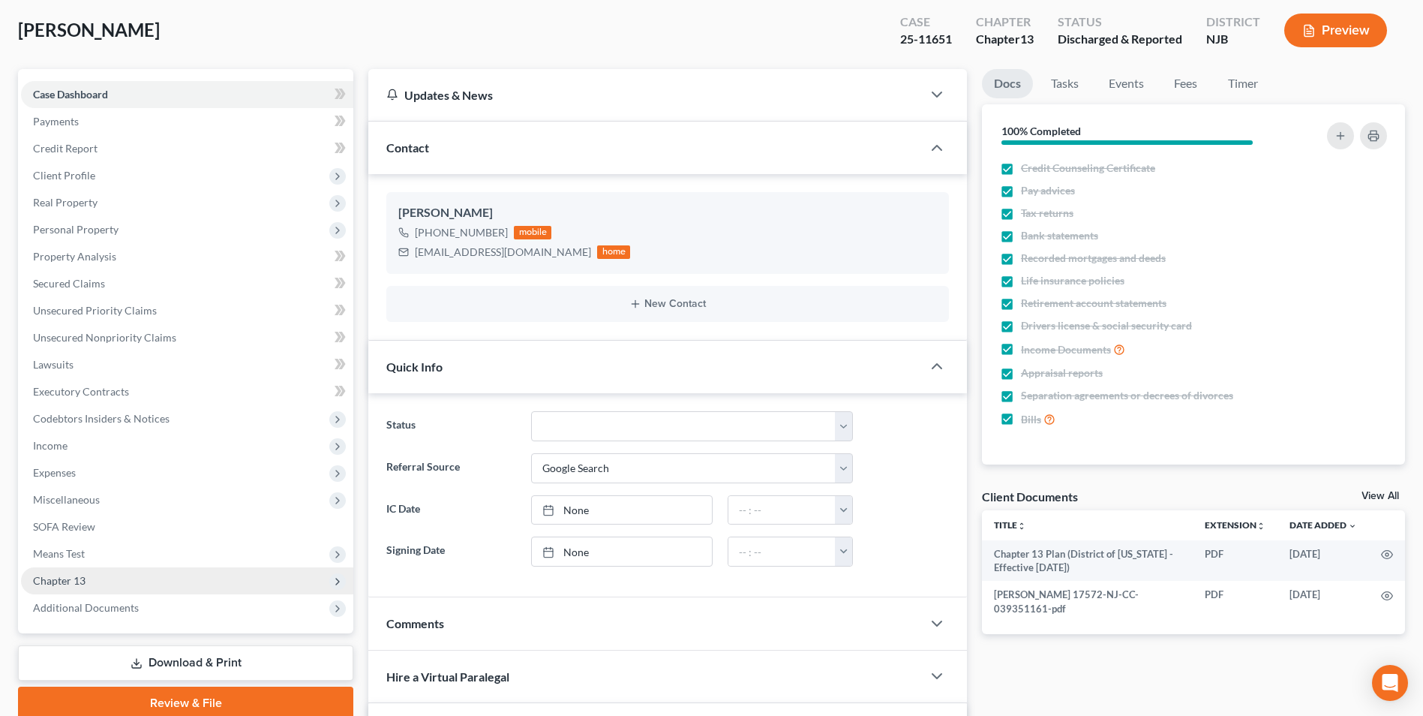
click at [167, 584] on span "Chapter 13" at bounding box center [187, 580] width 332 height 27
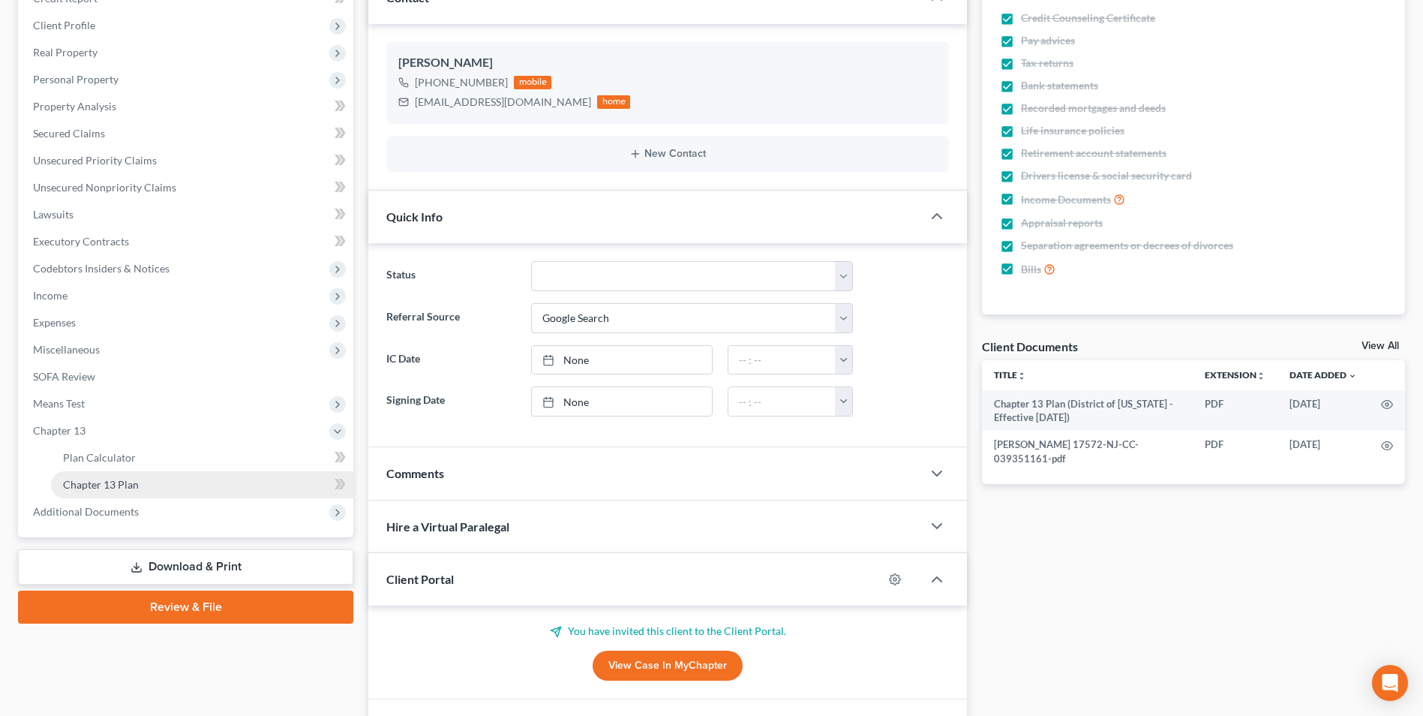
click at [149, 482] on link "Chapter 13 Plan" at bounding box center [202, 484] width 302 height 27
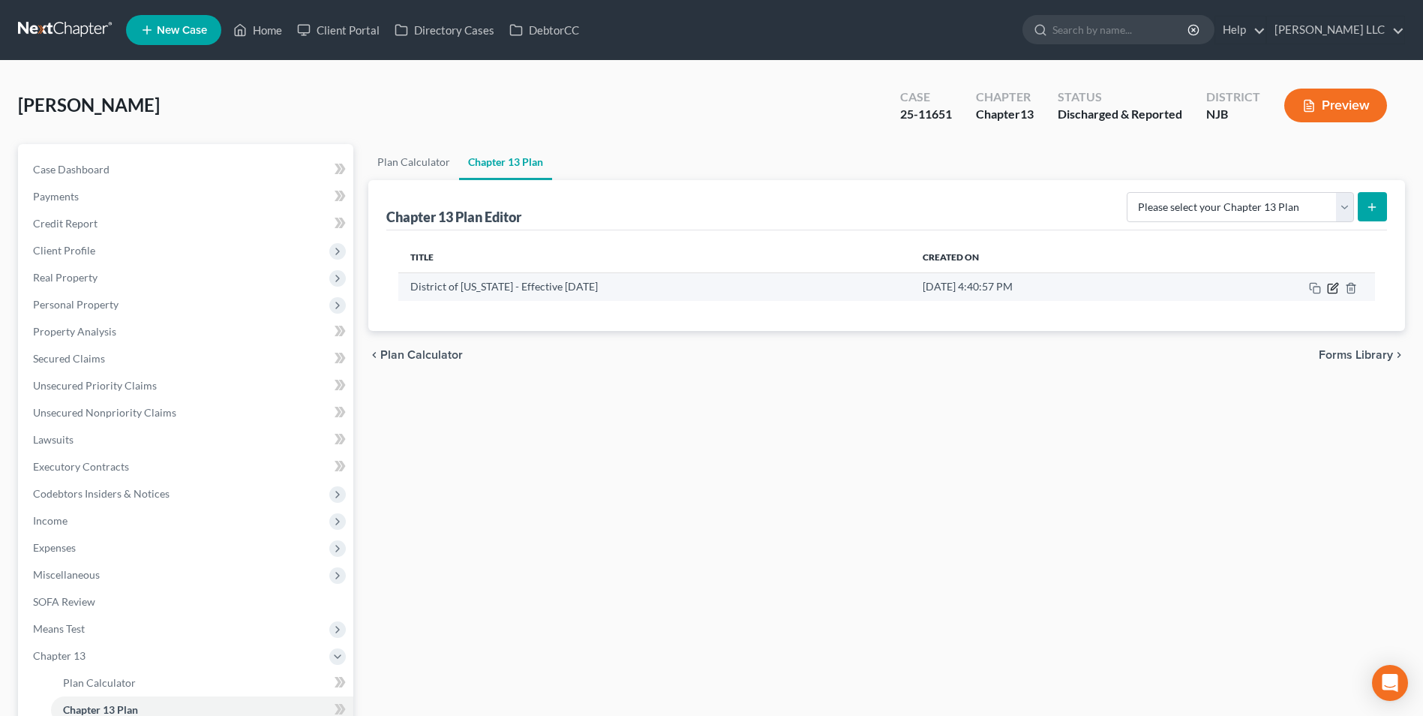
click at [1329, 288] on icon "button" at bounding box center [1333, 288] width 12 height 12
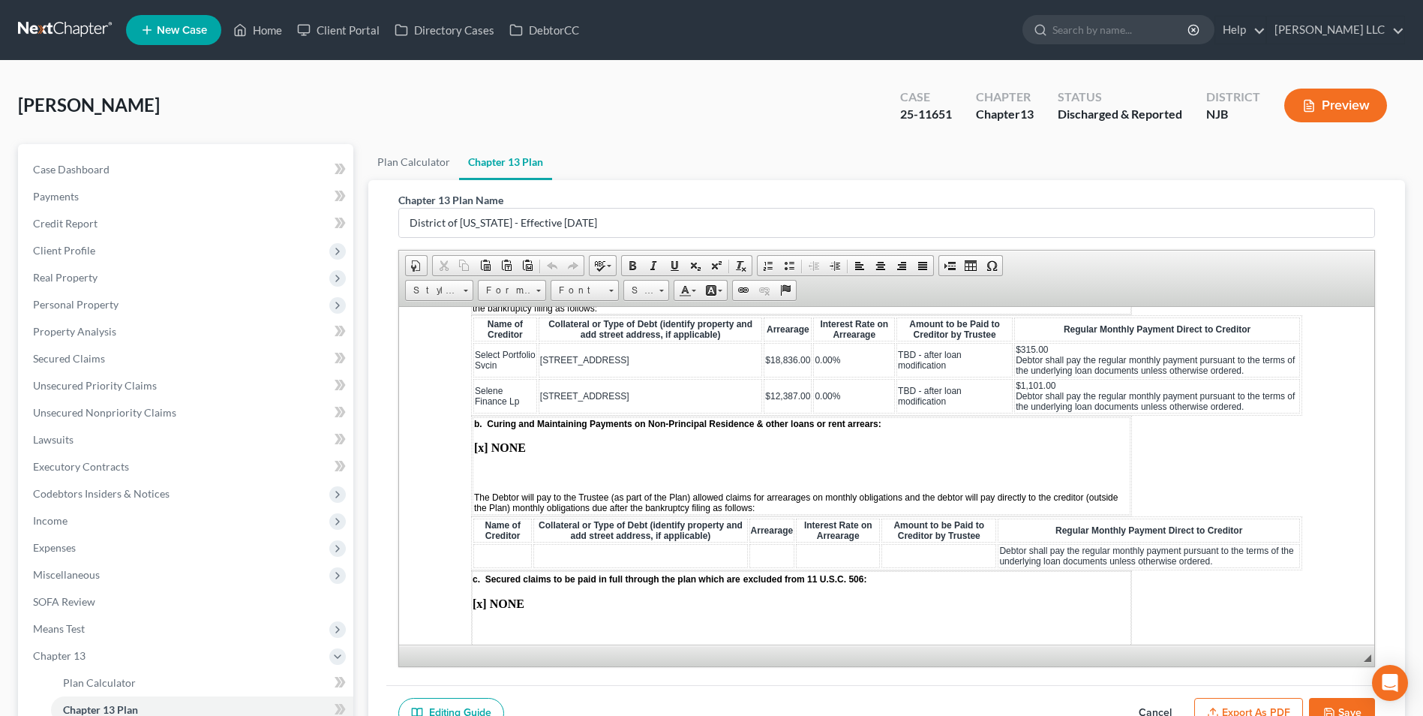
scroll to position [1575, 0]
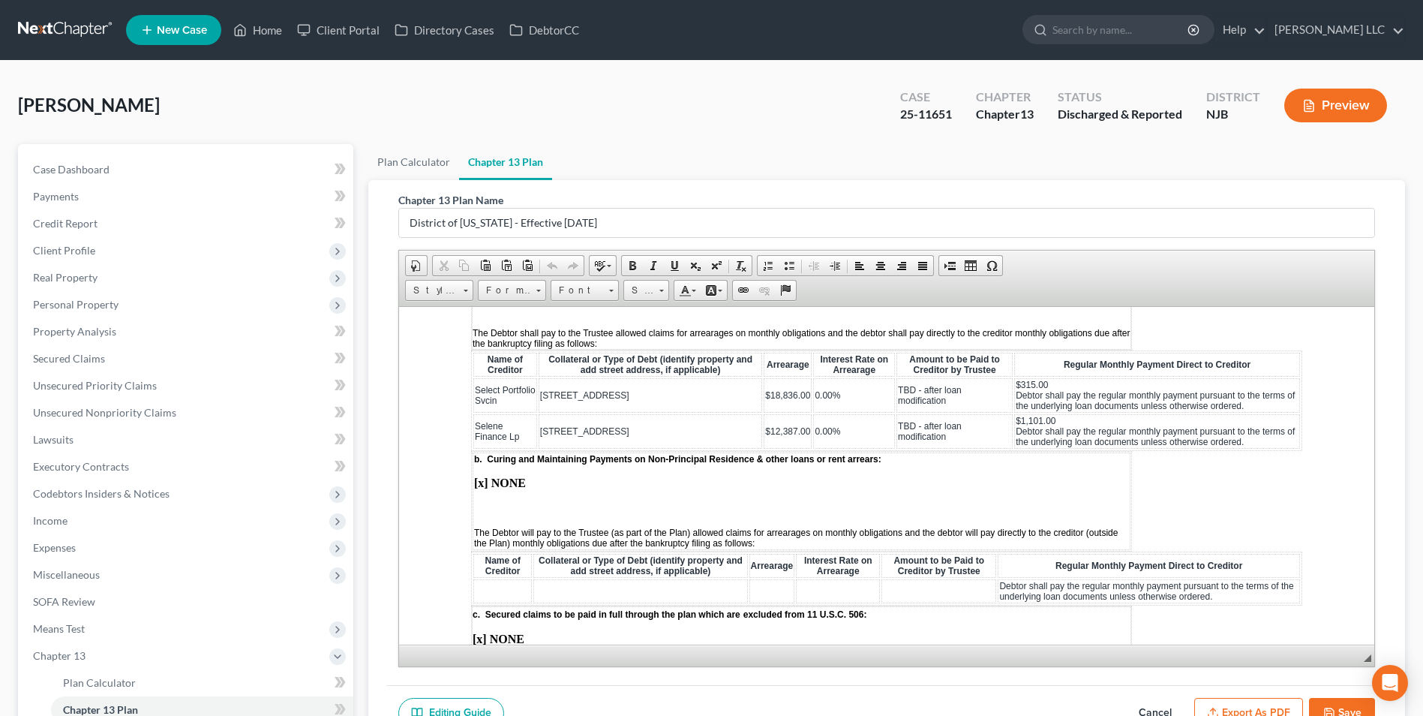
click at [65, 32] on link at bounding box center [66, 30] width 96 height 27
